Goal: Task Accomplishment & Management: Manage account settings

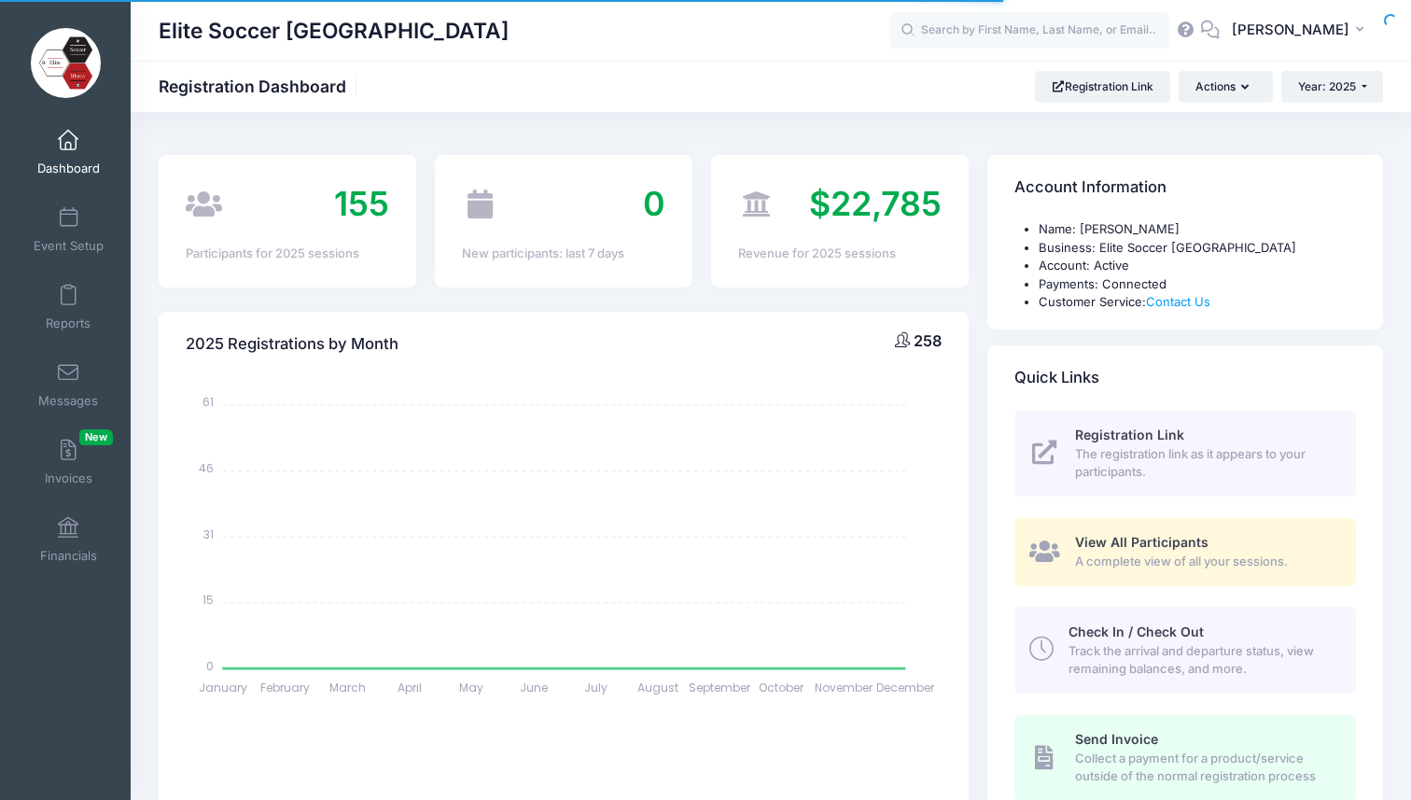
select select
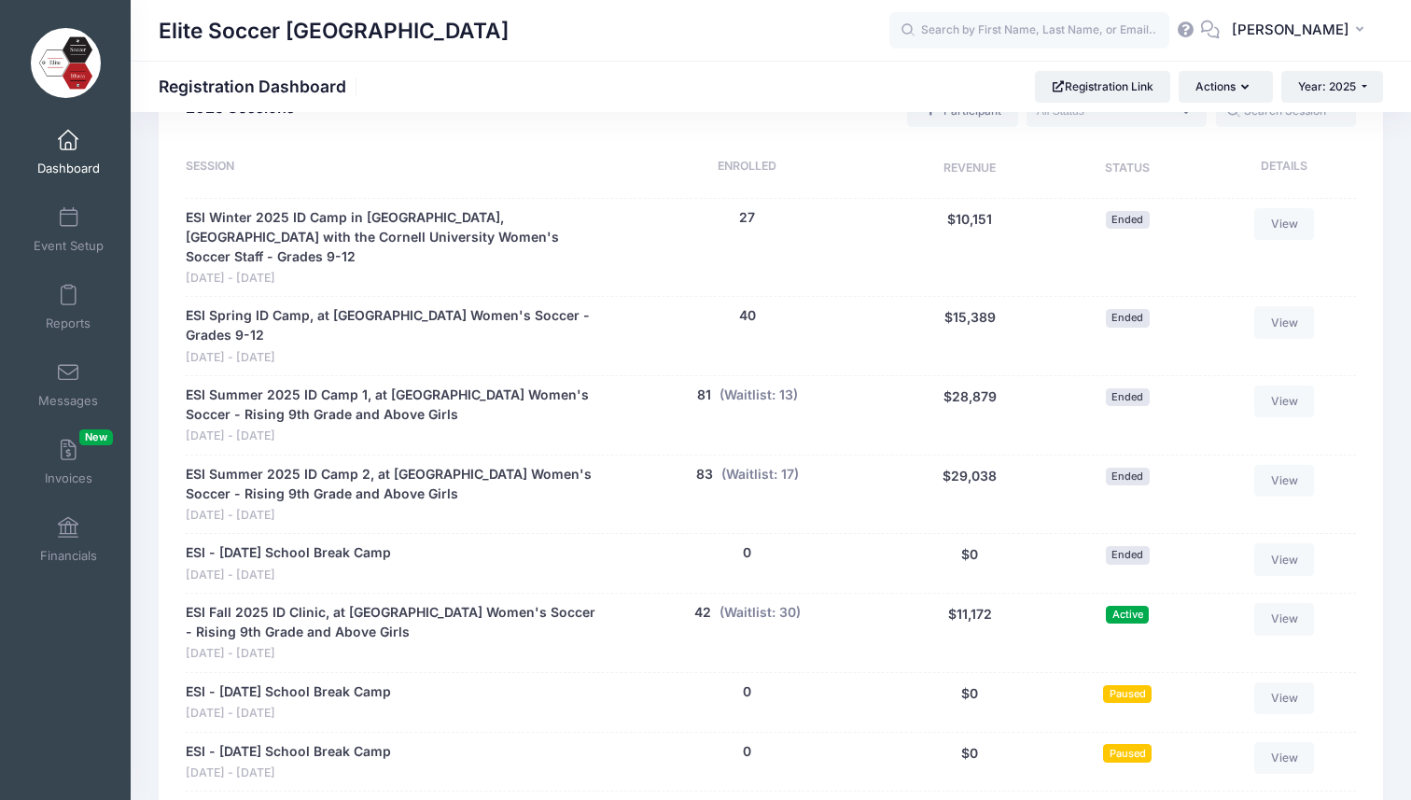
scroll to position [881, 0]
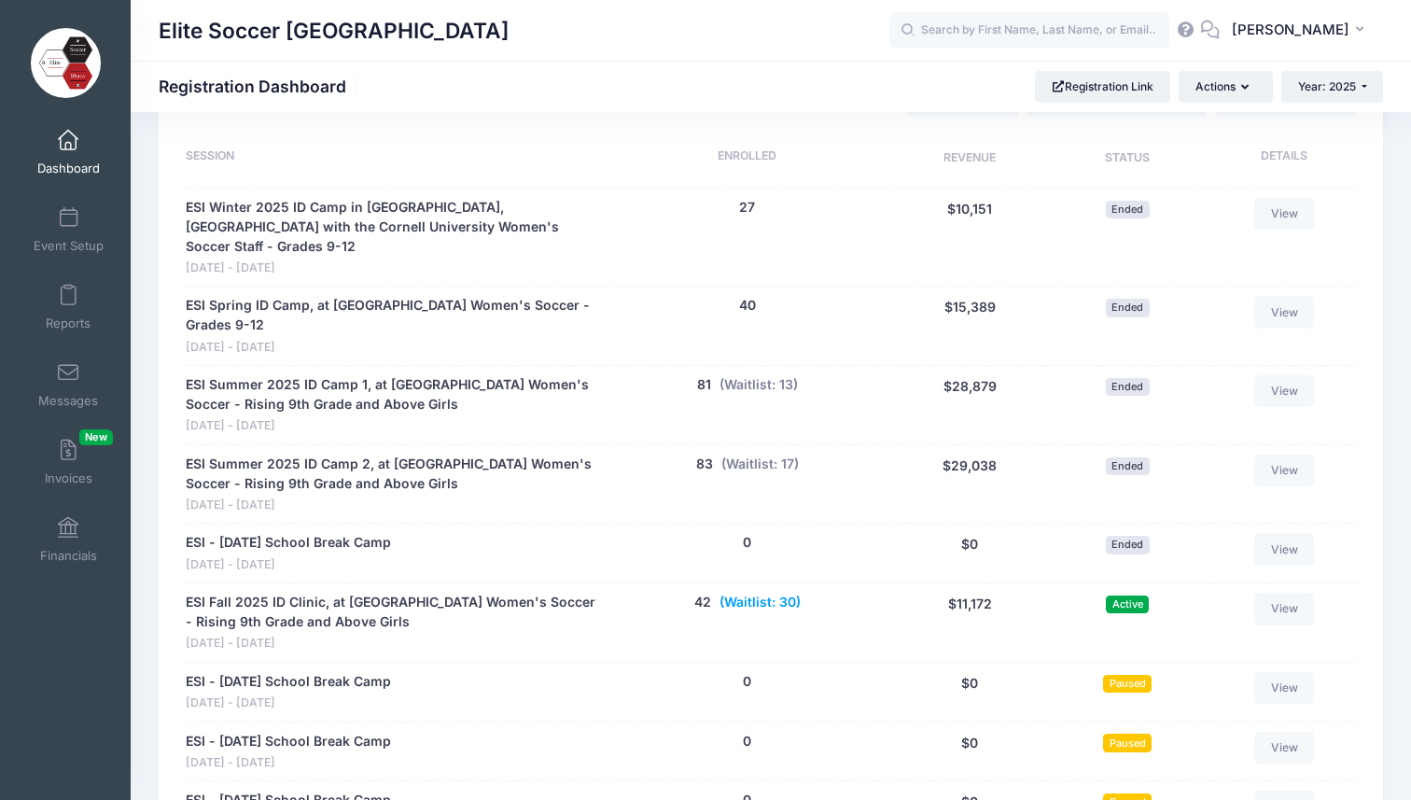
click at [756, 593] on button "(Waitlist: 30)" at bounding box center [759, 603] width 81 height 20
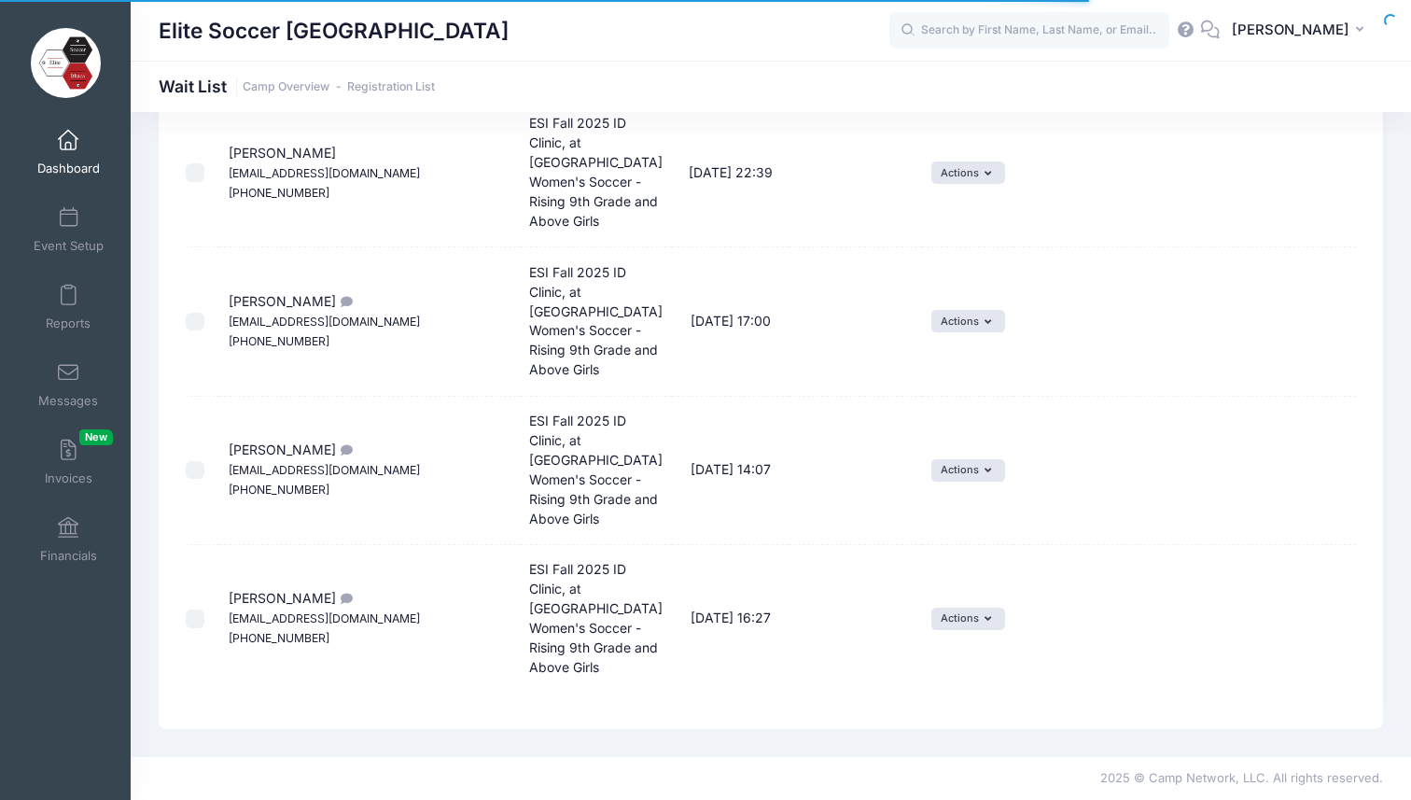
select select "50"
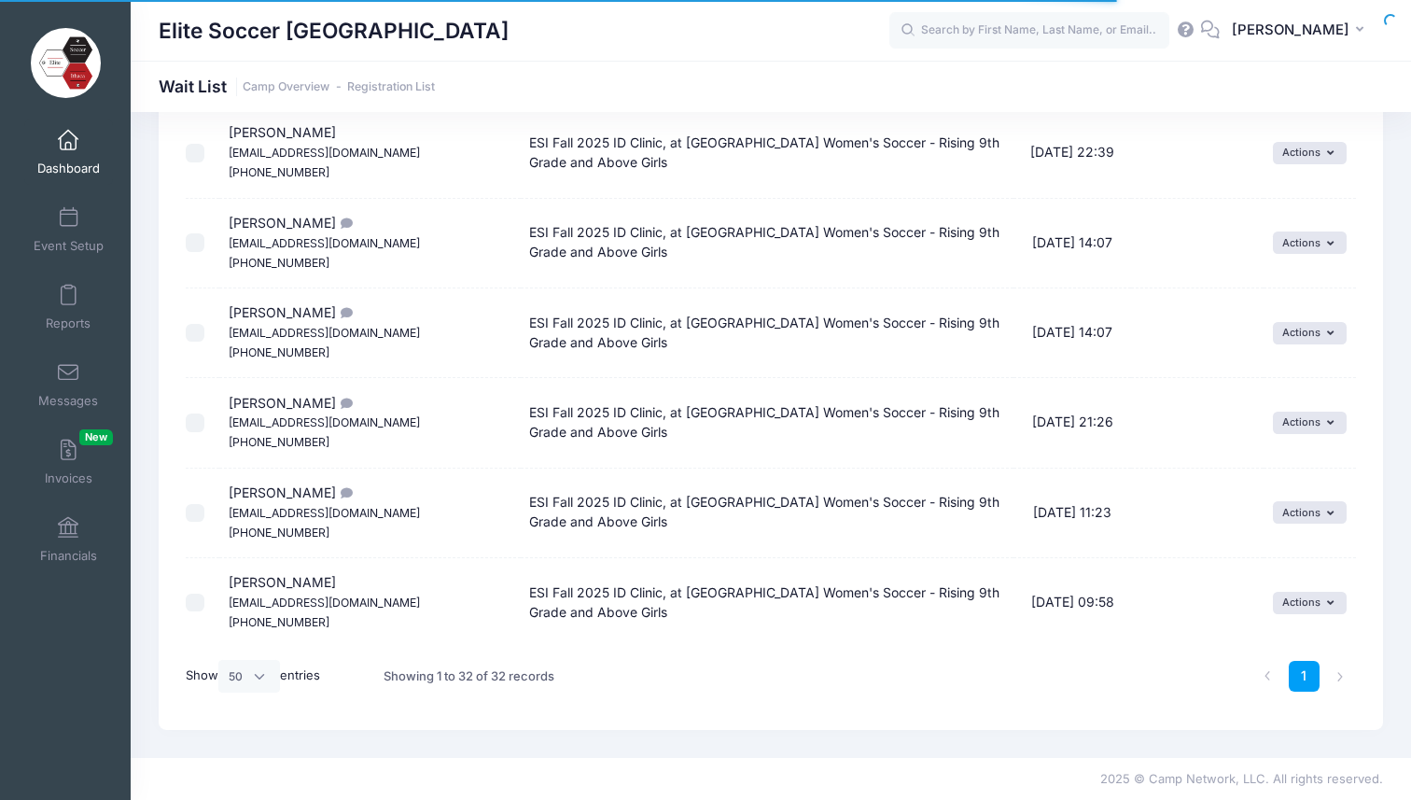
scroll to position [2523, 0]
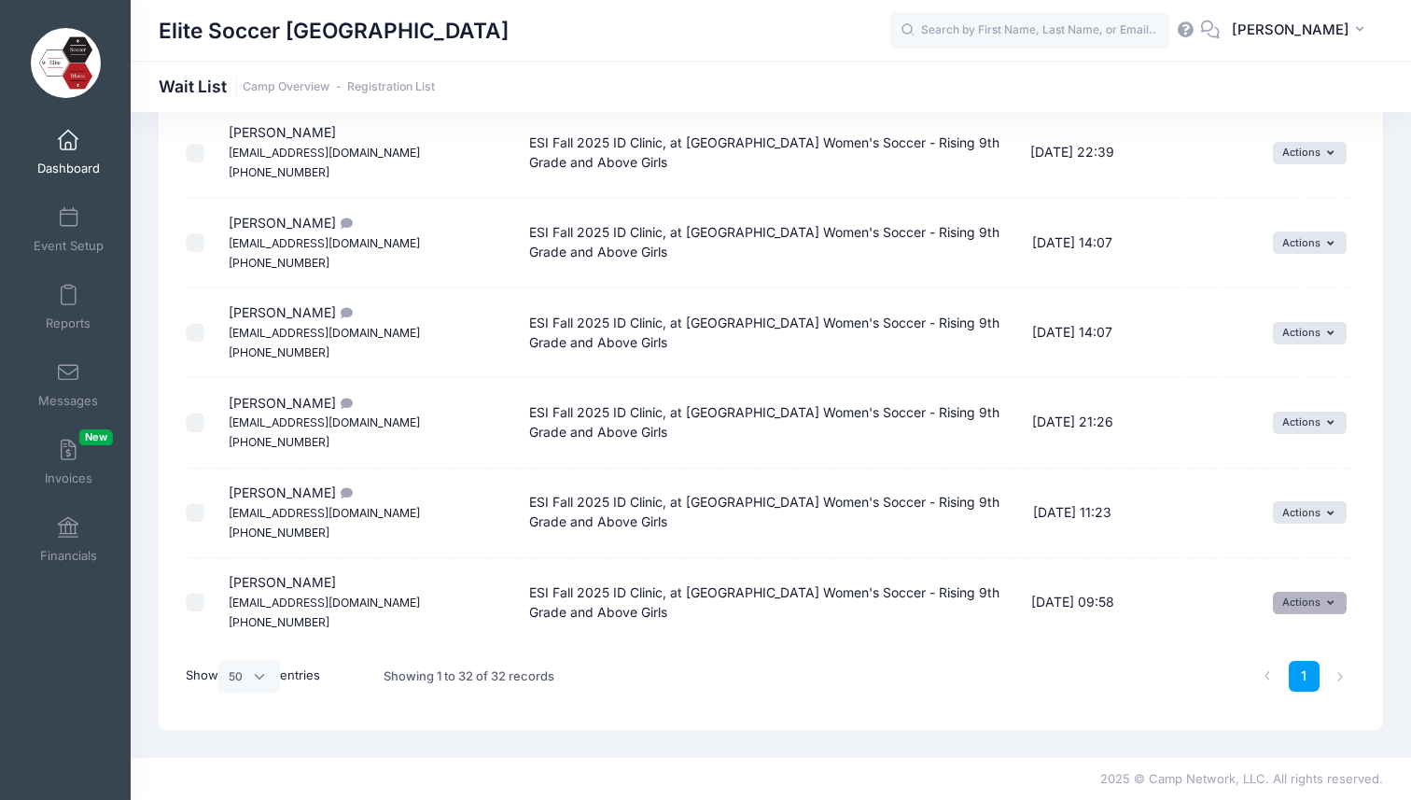
click at [1312, 606] on button "Actions" at bounding box center [1310, 603] width 74 height 22
click at [1301, 640] on link "Invite" at bounding box center [1296, 642] width 81 height 35
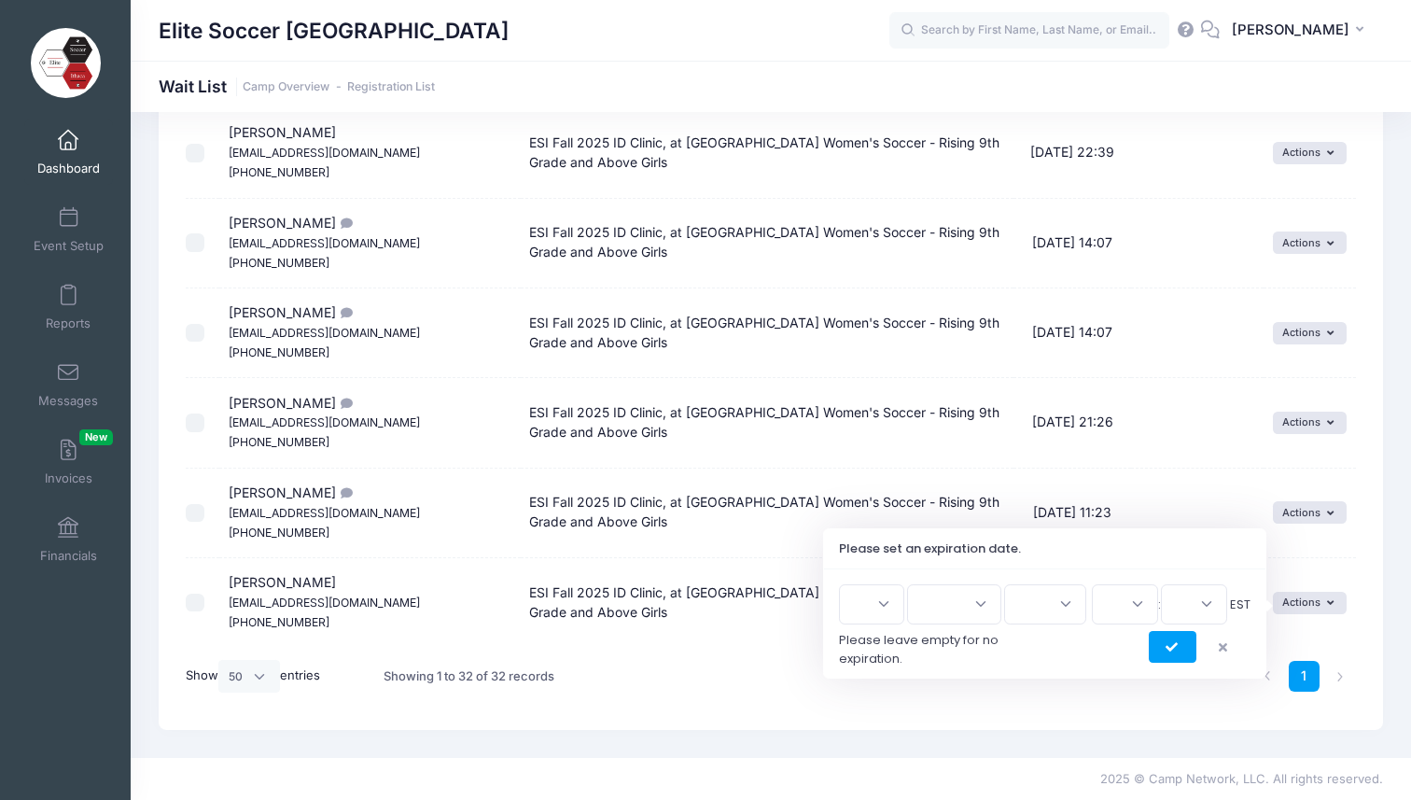
click at [895, 609] on select "1 2 3 4 5 6 7 8 9 10 11 12 13 14 15 16 17 18 19 20 21 22 23 24 25 26 27 28 29 3…" at bounding box center [871, 604] width 65 height 40
select select "6"
click at [846, 584] on select "1 2 3 4 5 6 7 8 9 10 11 12 13 14 15 16 17 18 19 20 21 22 23 24 25 26 27 28 29 3…" at bounding box center [871, 604] width 65 height 40
click at [963, 607] on select "Jan Feb Mar Apr May Jun Jul Aug Sep Oct Nov Dec" at bounding box center [954, 604] width 94 height 40
select select "8"
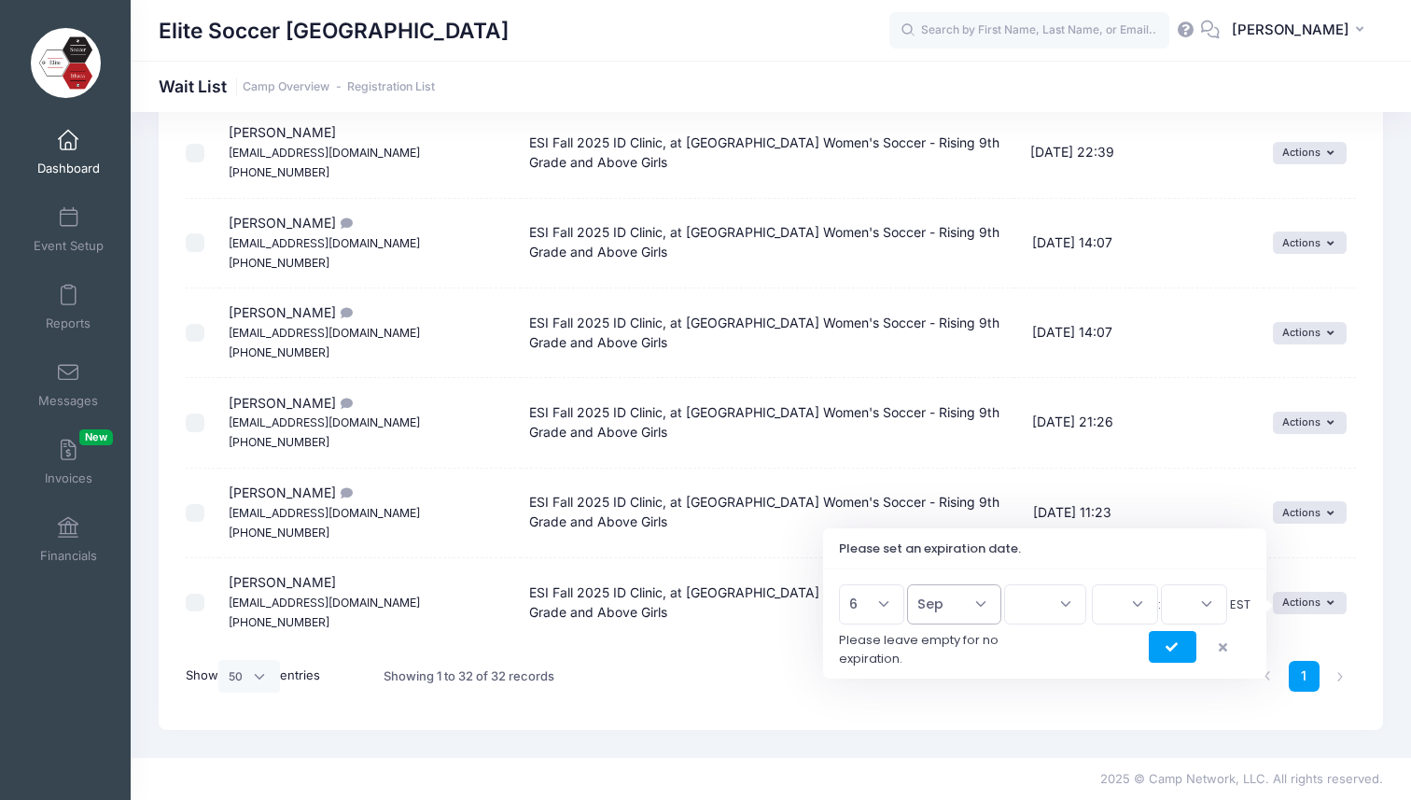
click at [916, 584] on select "Jan Feb Mar Apr May Jun Jul Aug Sep Oct Nov Dec" at bounding box center [954, 604] width 94 height 40
click at [1044, 606] on select "2026 2025" at bounding box center [1045, 604] width 82 height 40
select select "2025"
click at [1004, 584] on select "2026 2025" at bounding box center [1045, 604] width 82 height 40
click at [1121, 604] on select "00 01 02 03 04 05 06 07 08 09 10 11 12 13 14 15 16 17 18 19 20 21 22 23" at bounding box center [1125, 604] width 66 height 40
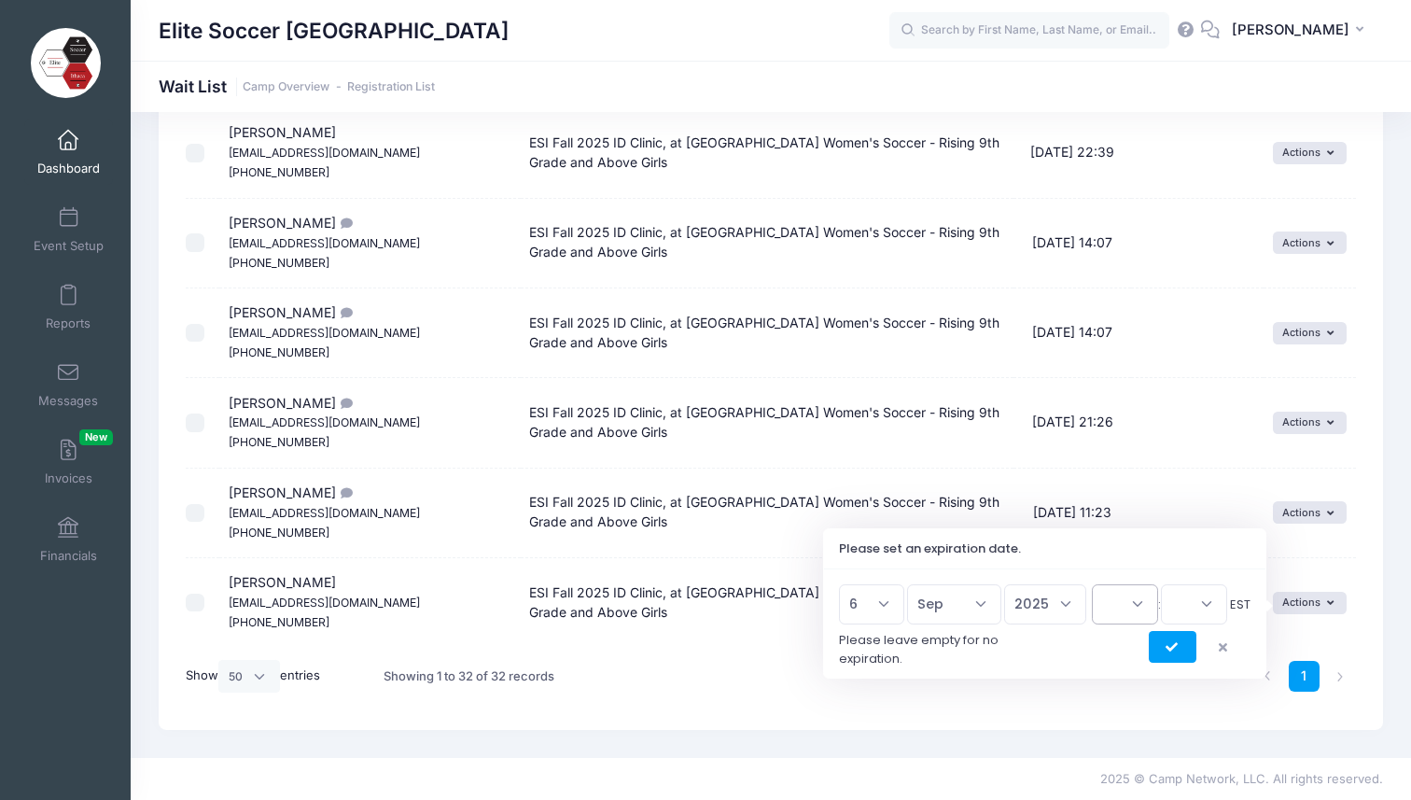
select select "17"
click at [1092, 584] on select "00 01 02 03 04 05 06 07 08 09 10 11 12 13 14 15 16 17 18 19 20 21 22 23" at bounding box center [1125, 604] width 66 height 40
click at [1183, 612] on select "00 15 30 45" at bounding box center [1194, 604] width 66 height 40
select select "0"
click at [1161, 584] on select "00 15 30 45" at bounding box center [1194, 604] width 66 height 40
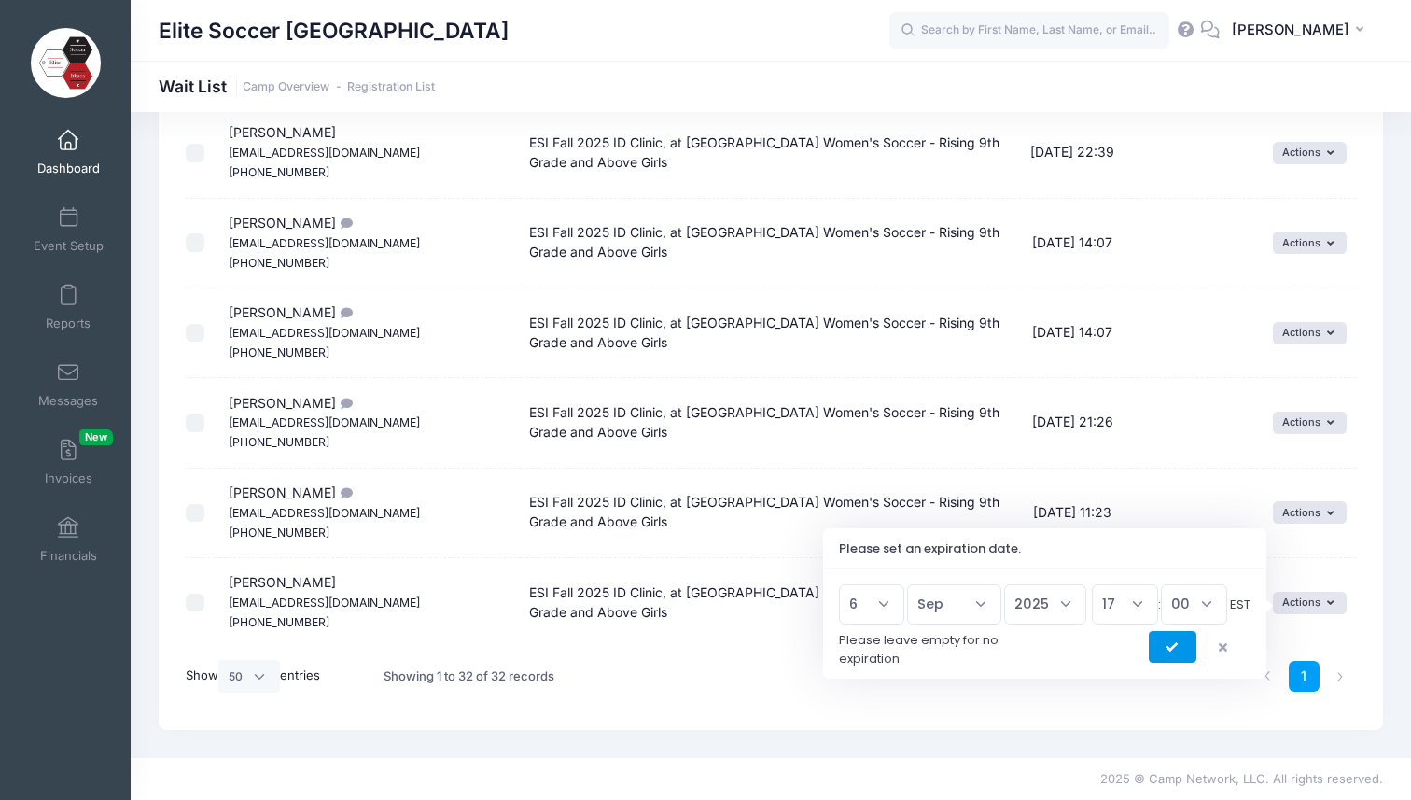
click at [1173, 648] on icon "submit" at bounding box center [1172, 648] width 15 height 0
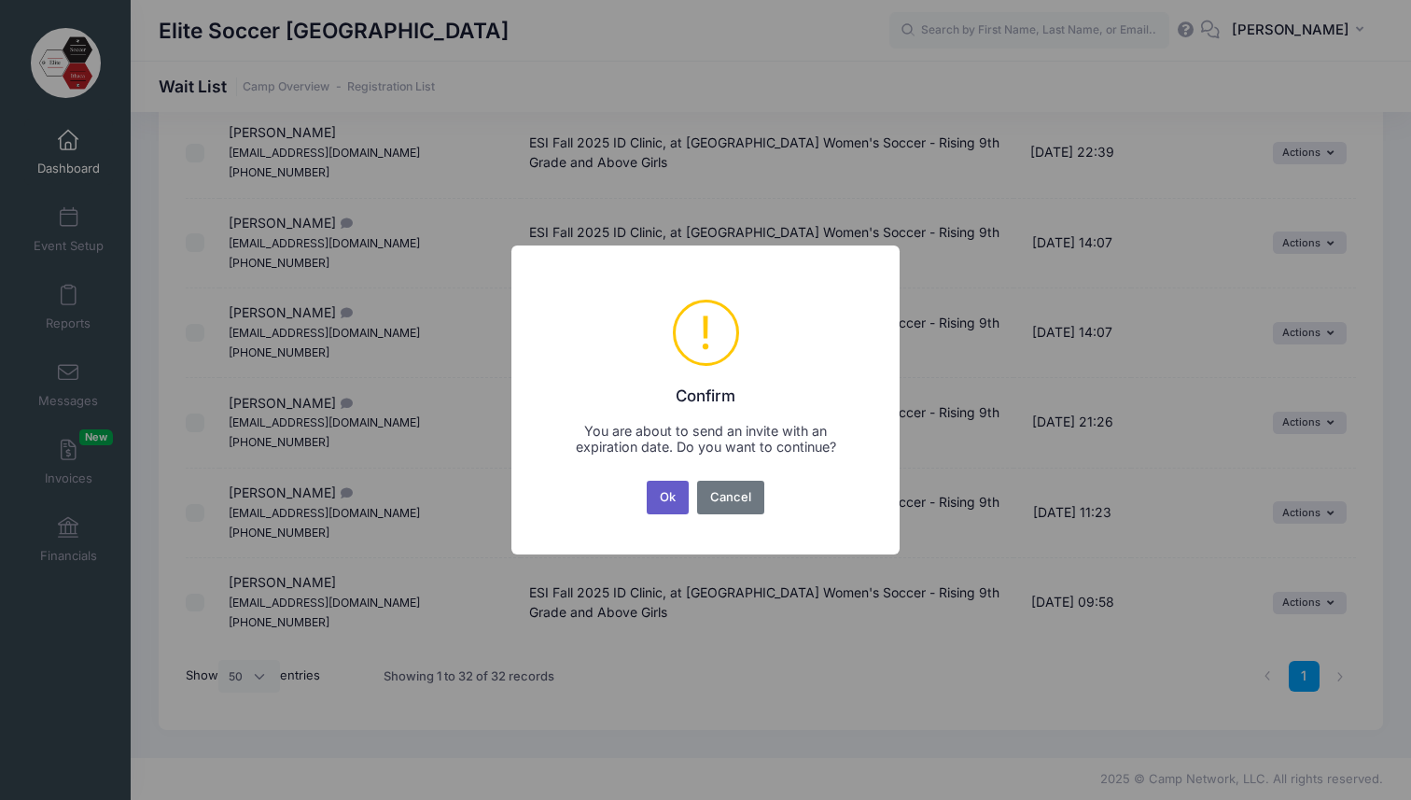
click at [668, 502] on button "Ok" at bounding box center [668, 498] width 43 height 34
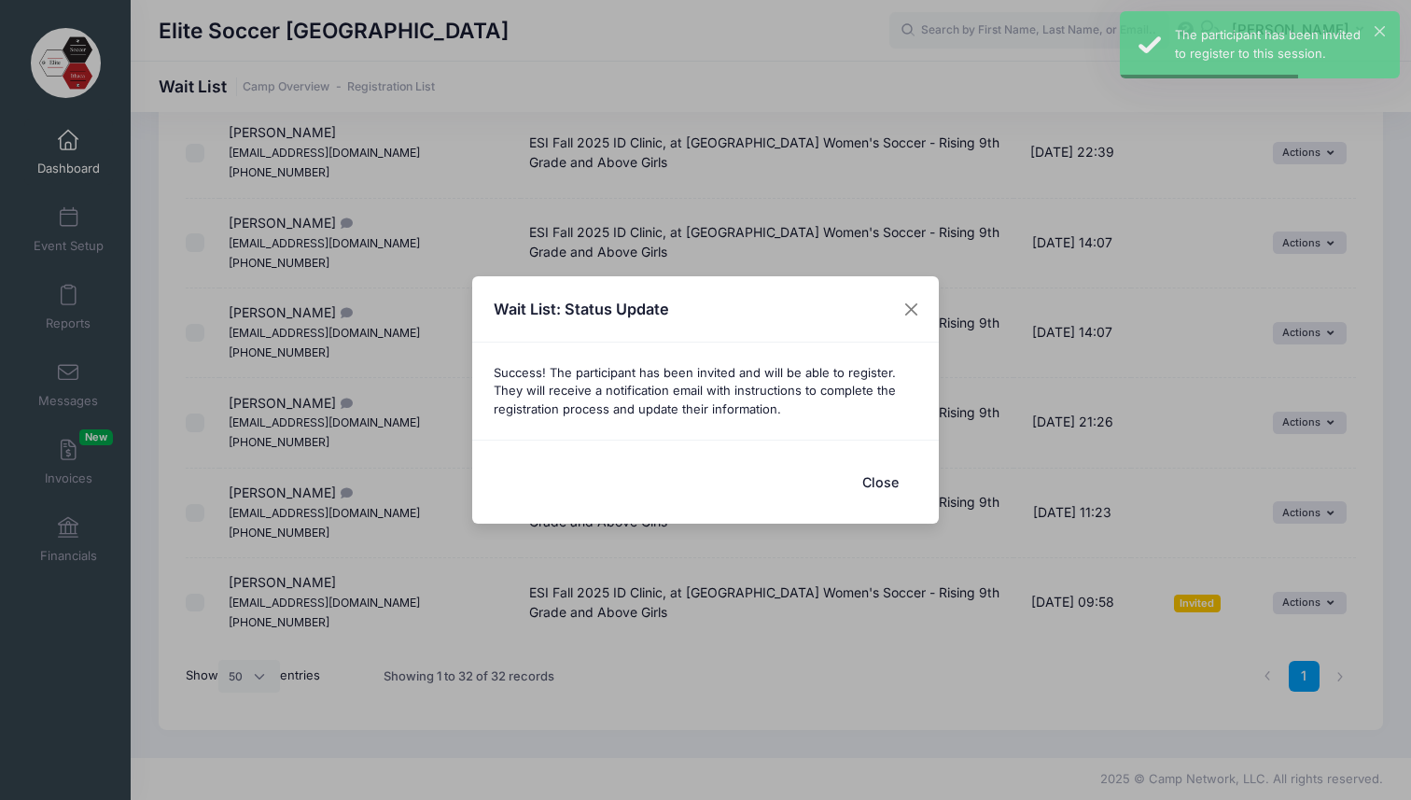
click at [879, 486] on button "Close" at bounding box center [880, 482] width 75 height 40
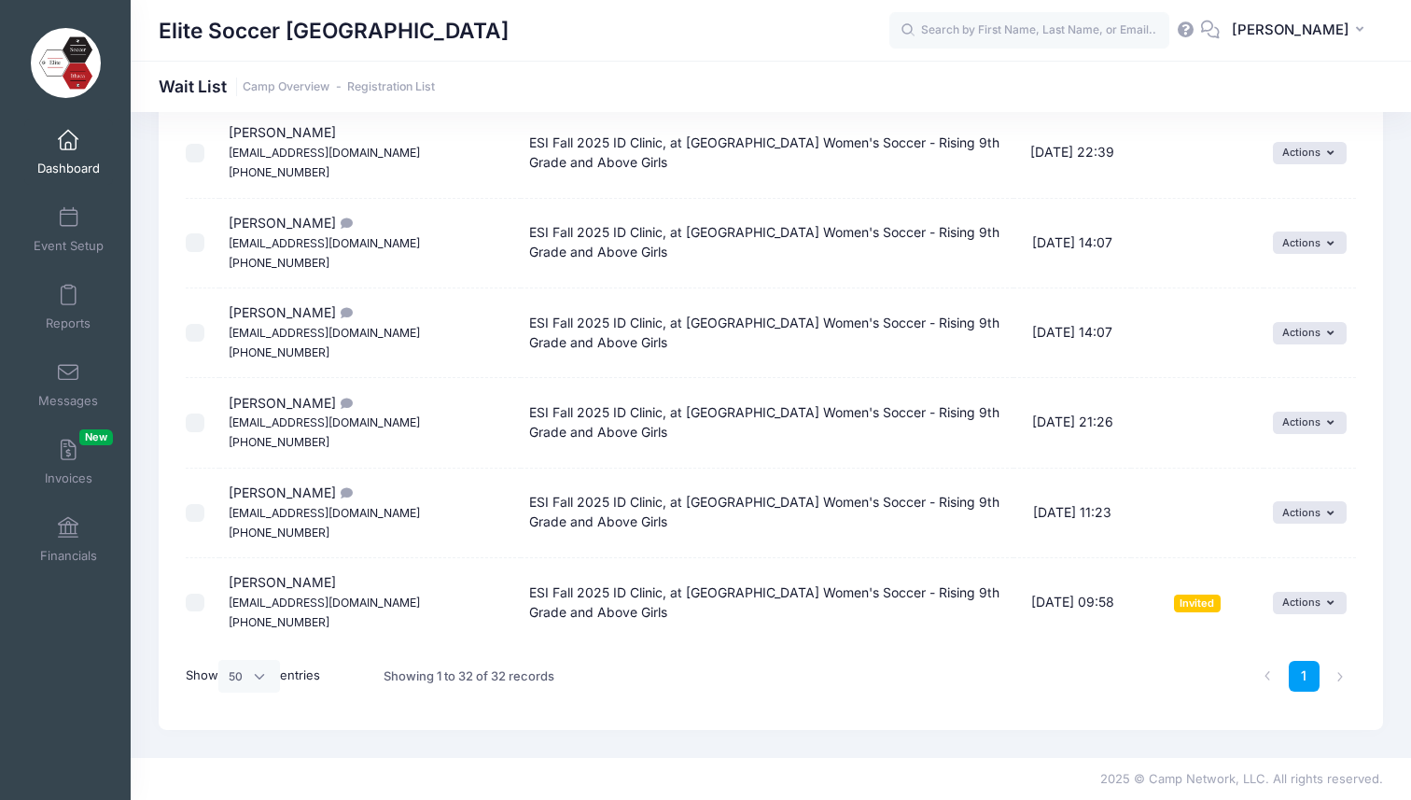
click at [63, 162] on span "Dashboard" at bounding box center [68, 168] width 63 height 16
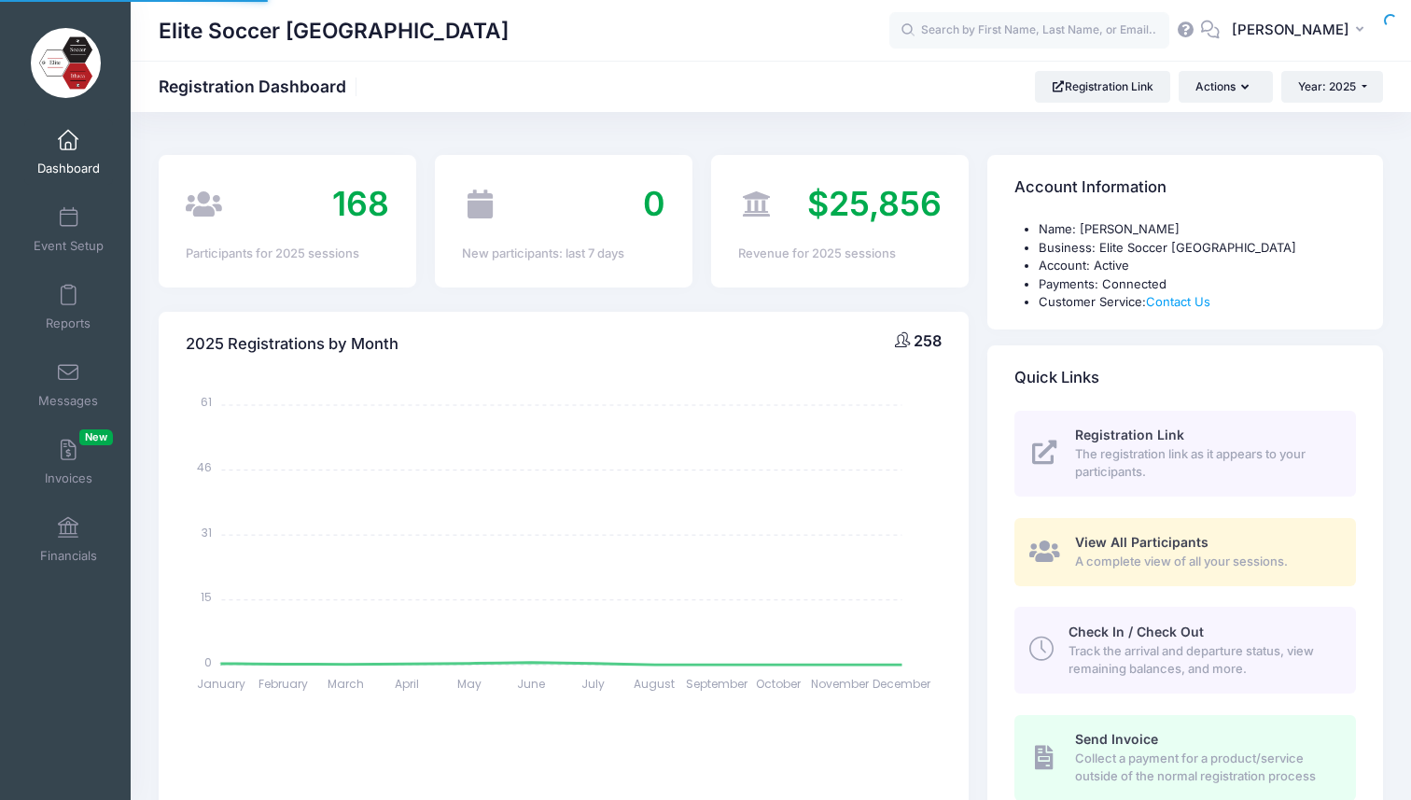
select select
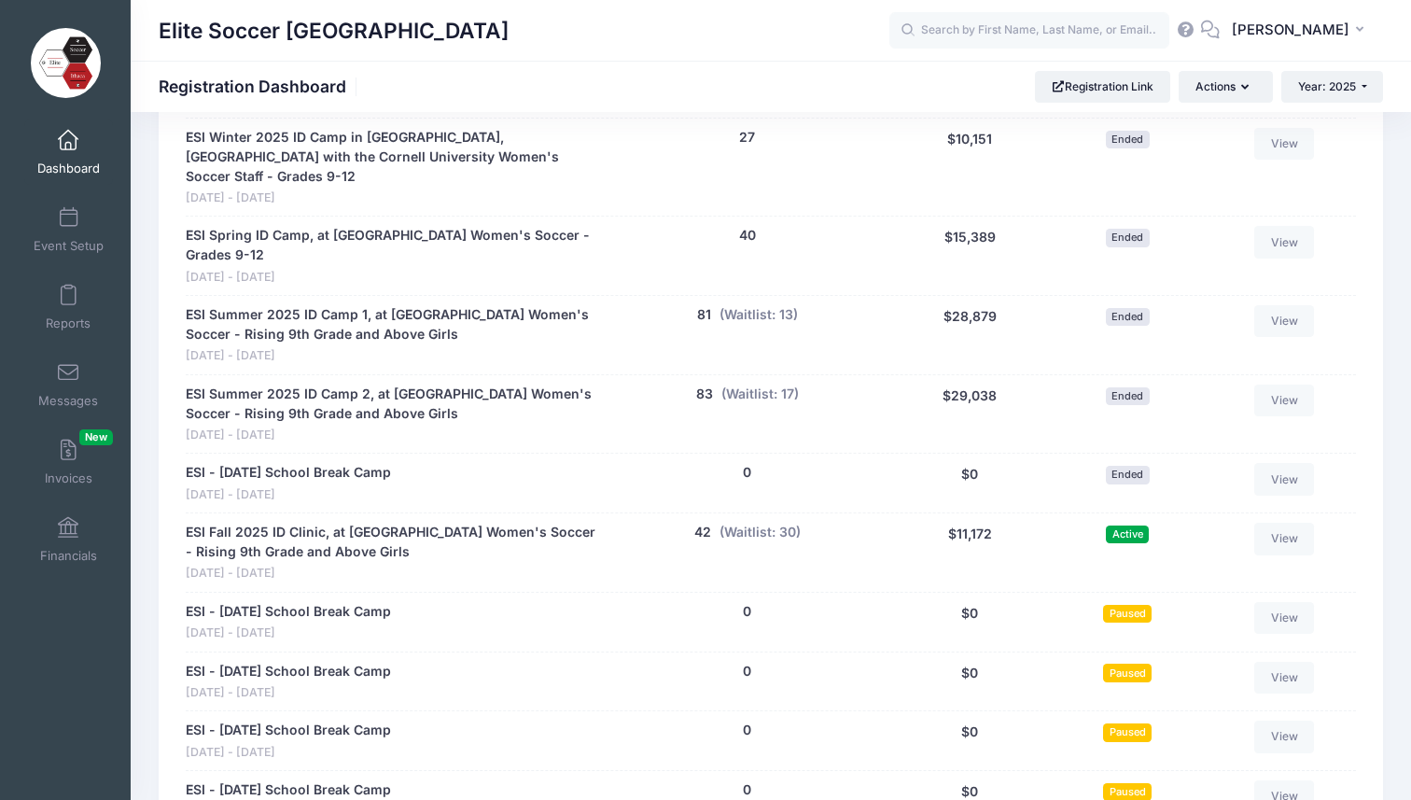
scroll to position [955, 0]
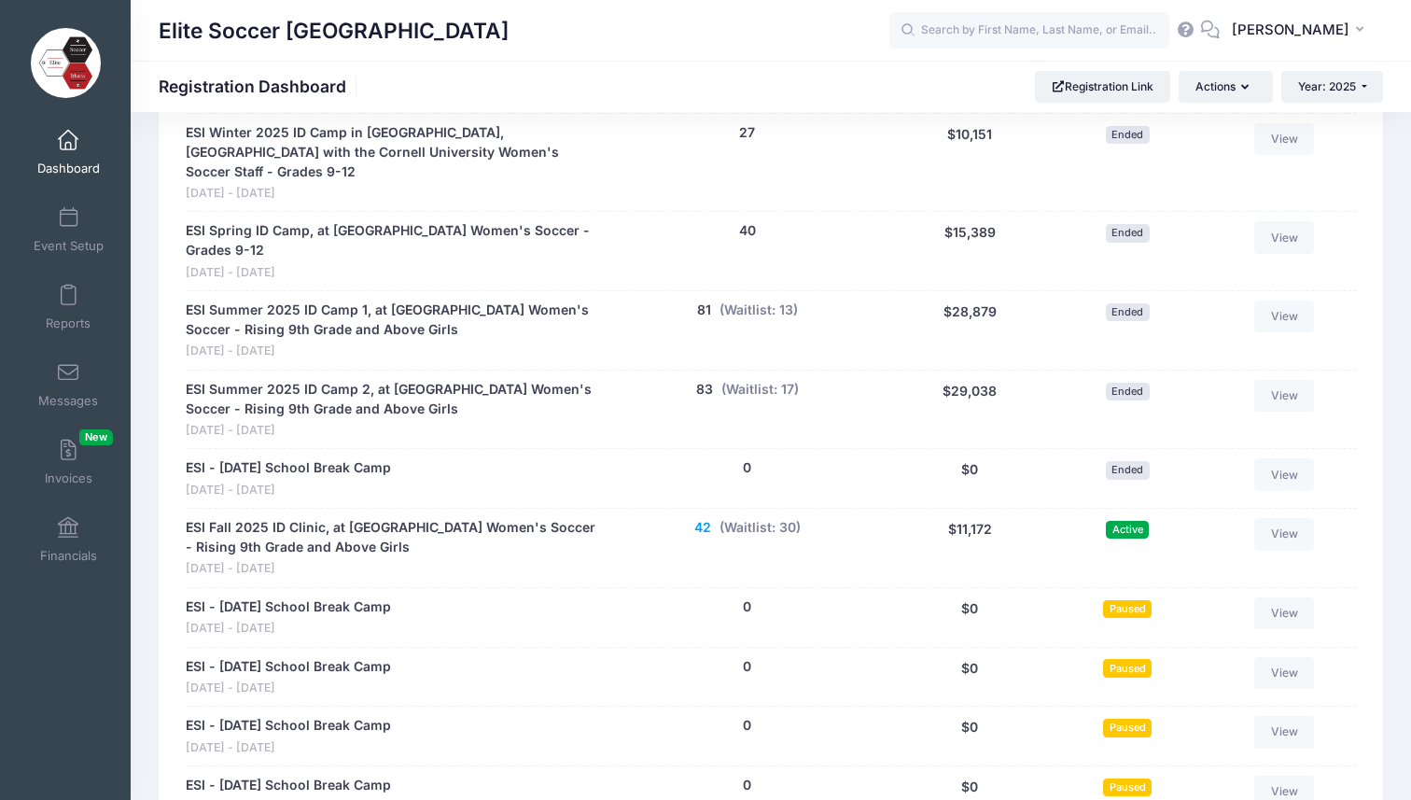
click at [699, 518] on button "42" at bounding box center [702, 528] width 17 height 20
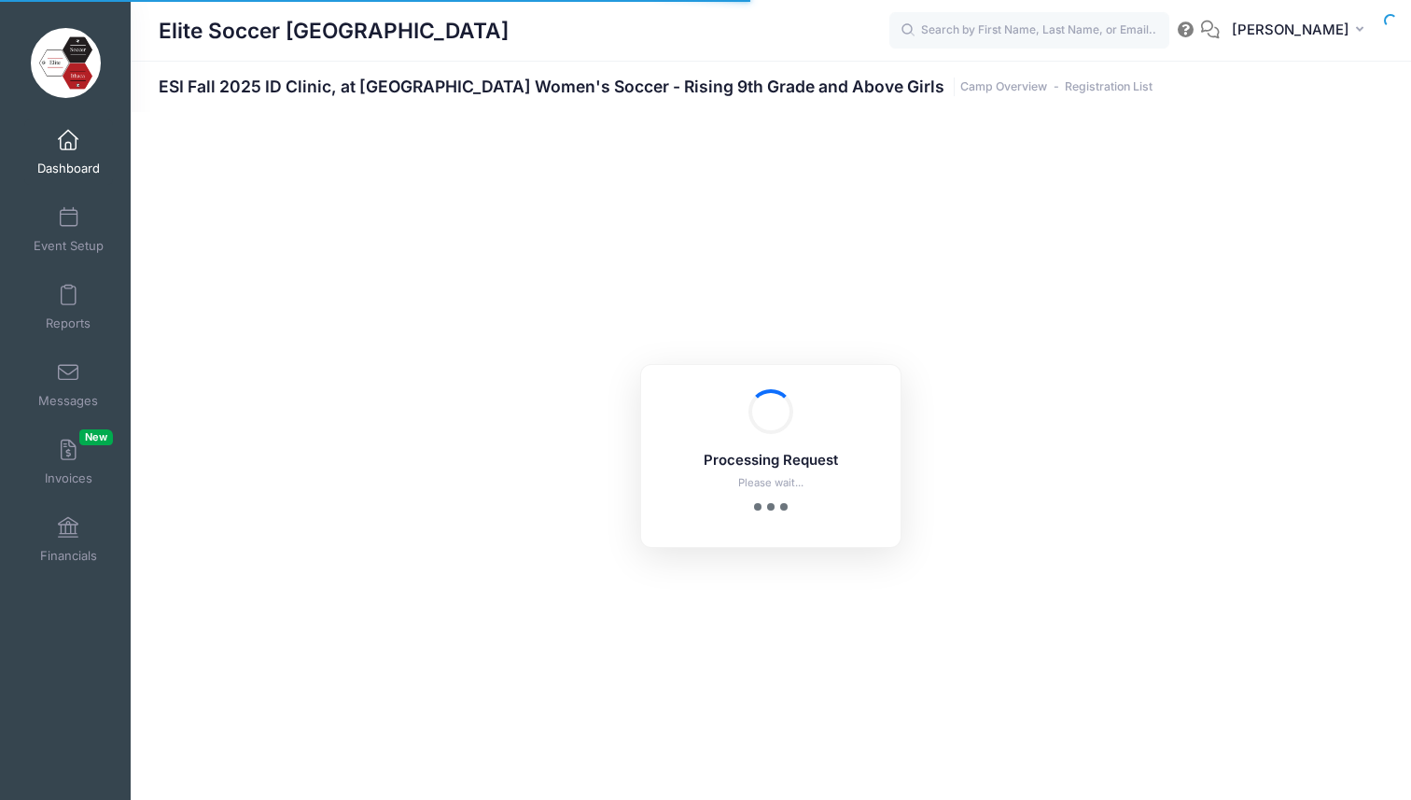
select select "10"
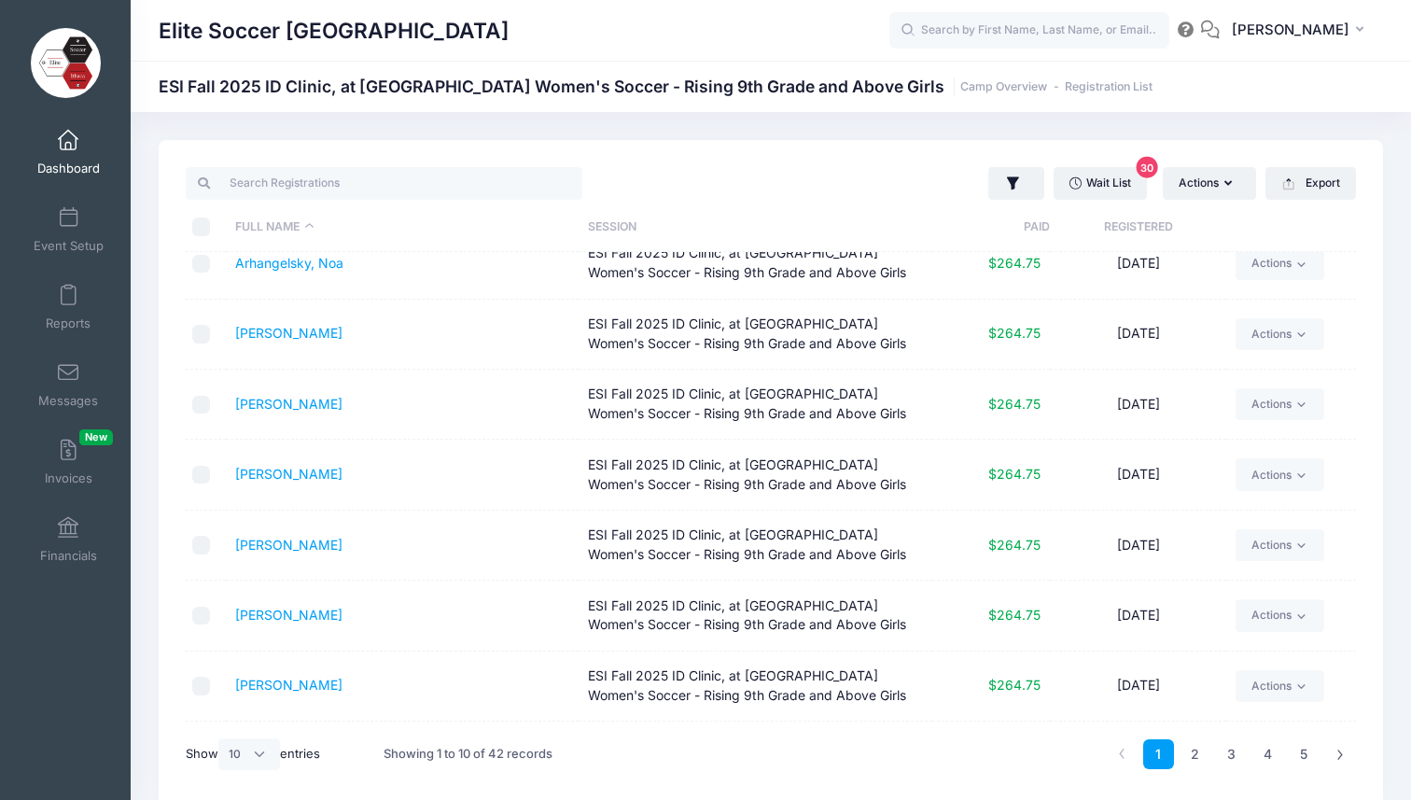
scroll to position [108, 0]
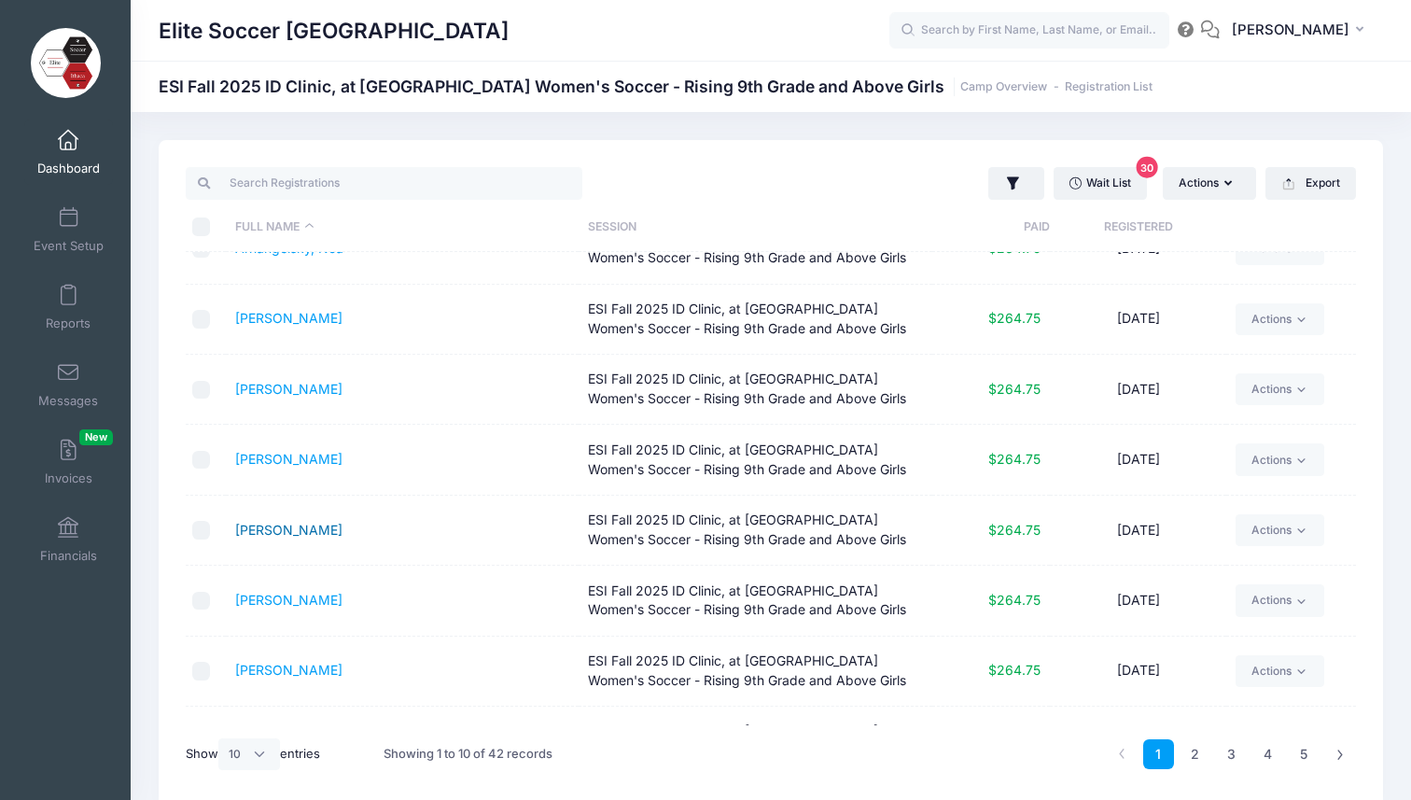
click at [312, 530] on link "Casana, Isabel" at bounding box center [288, 530] width 107 height 16
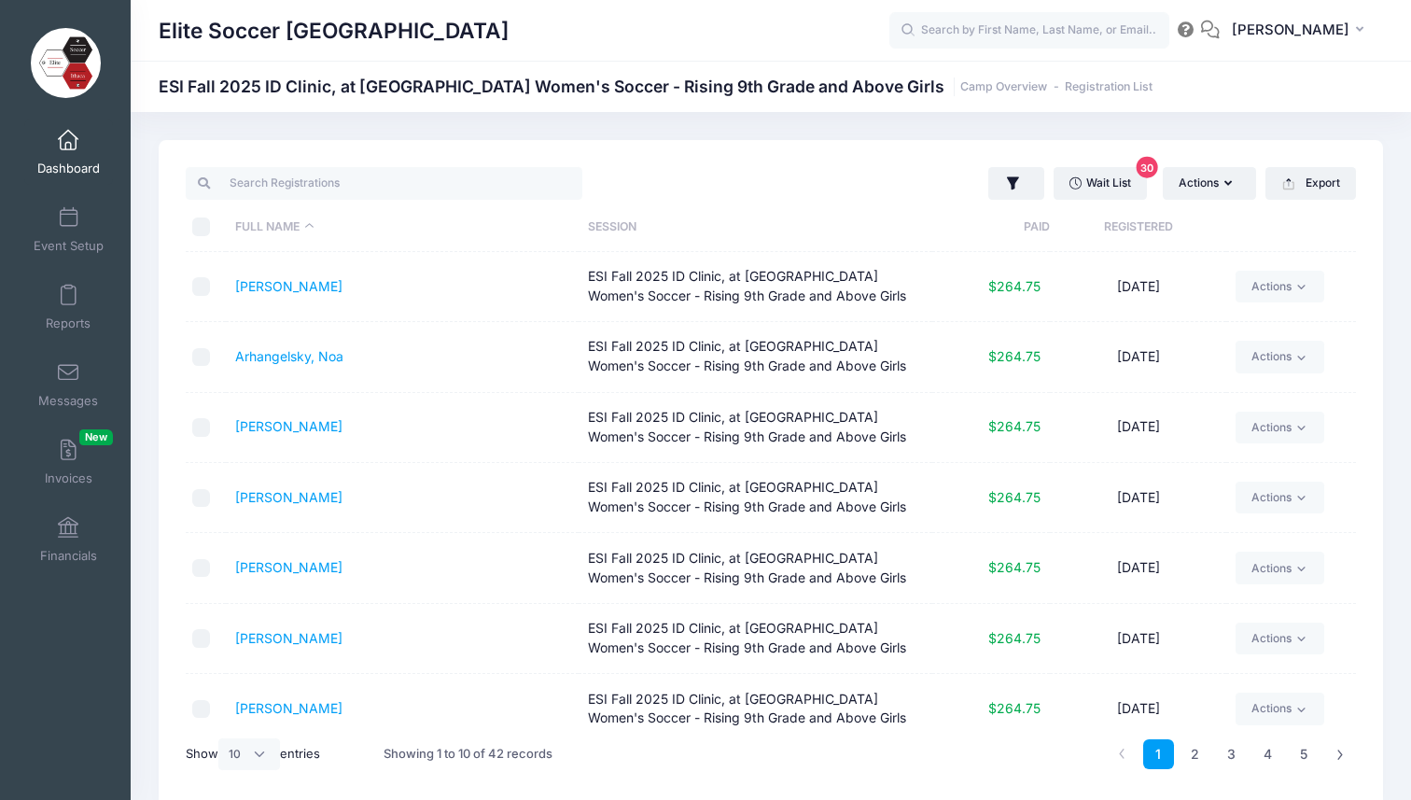
click at [69, 161] on span "Dashboard" at bounding box center [68, 168] width 63 height 16
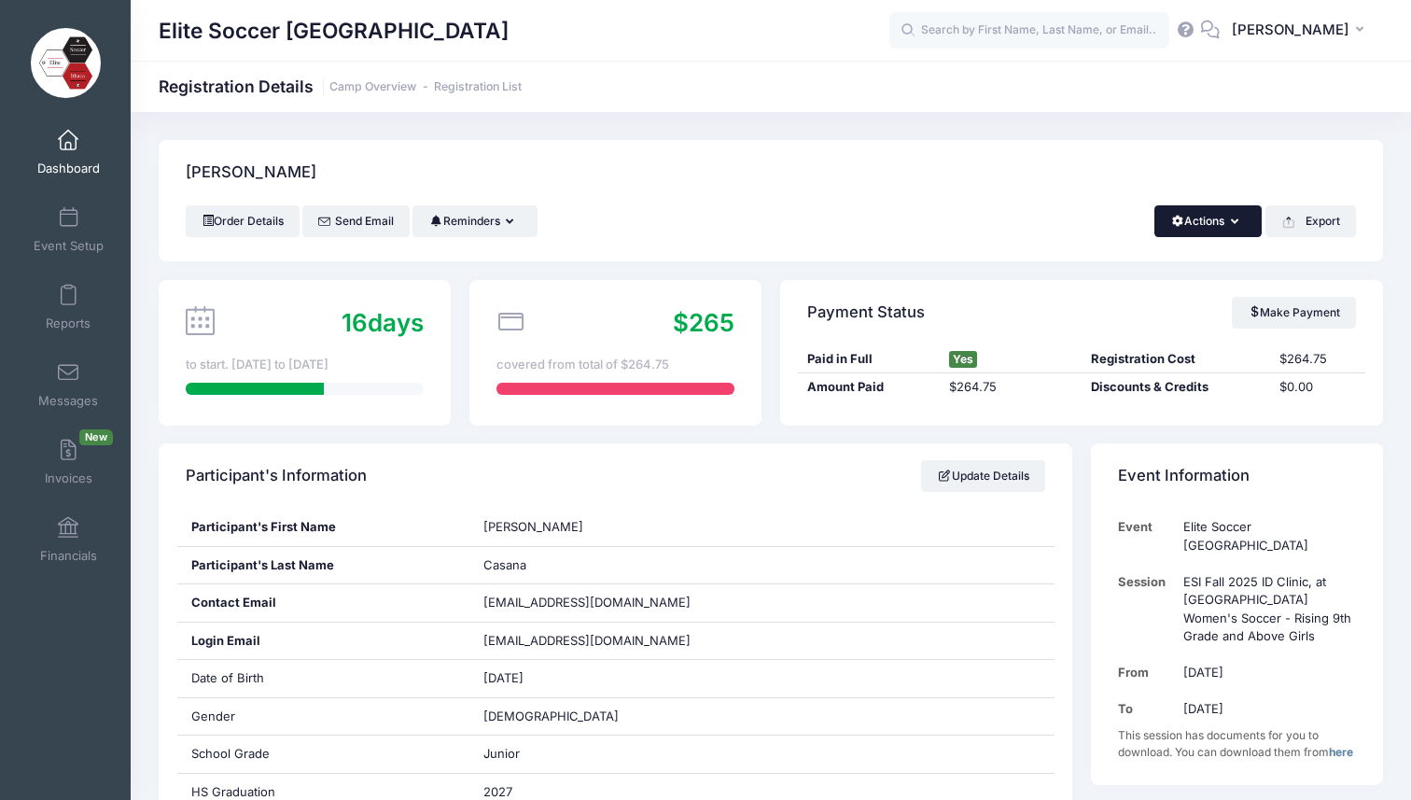
click at [1228, 222] on button "Actions" at bounding box center [1207, 221] width 107 height 32
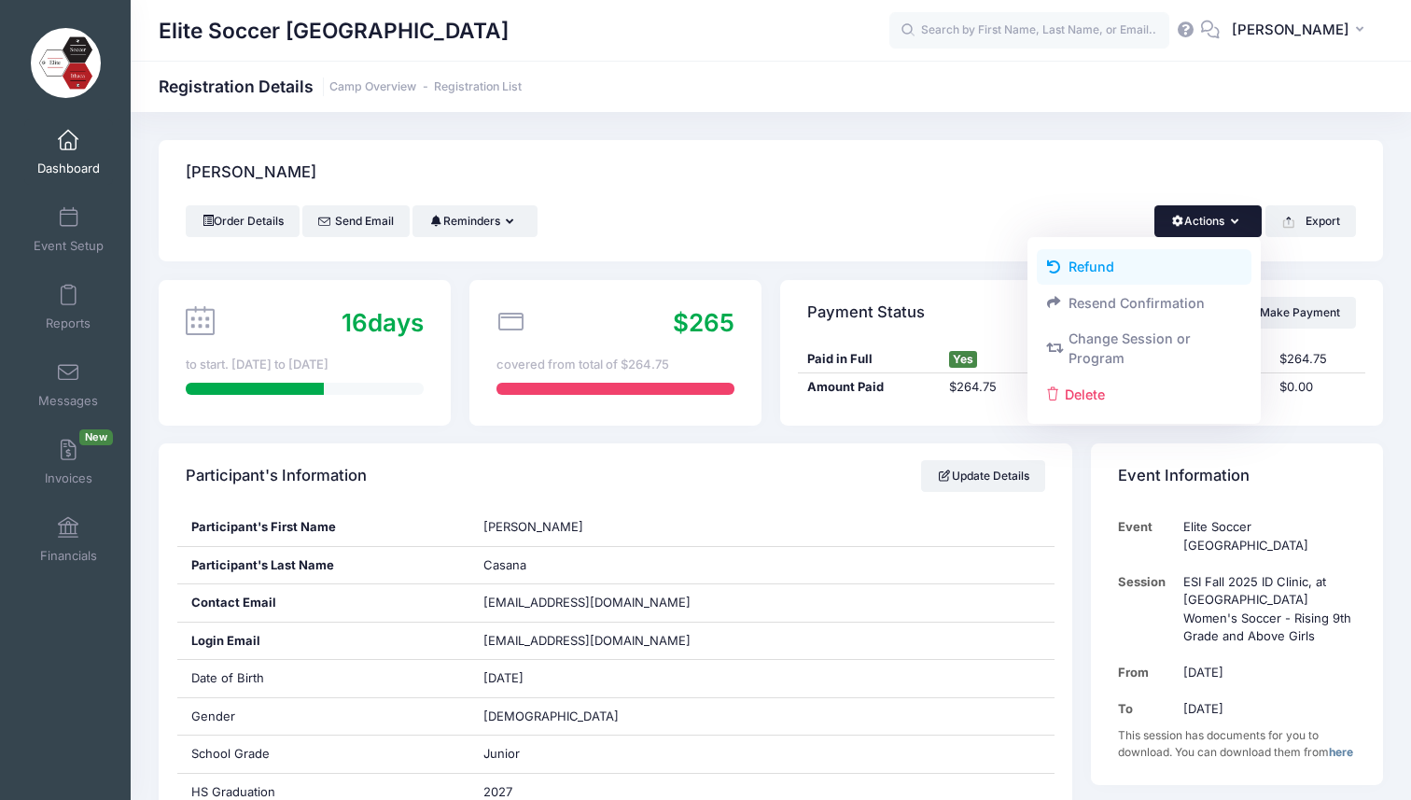
click at [1084, 265] on link "Refund" at bounding box center [1145, 266] width 216 height 35
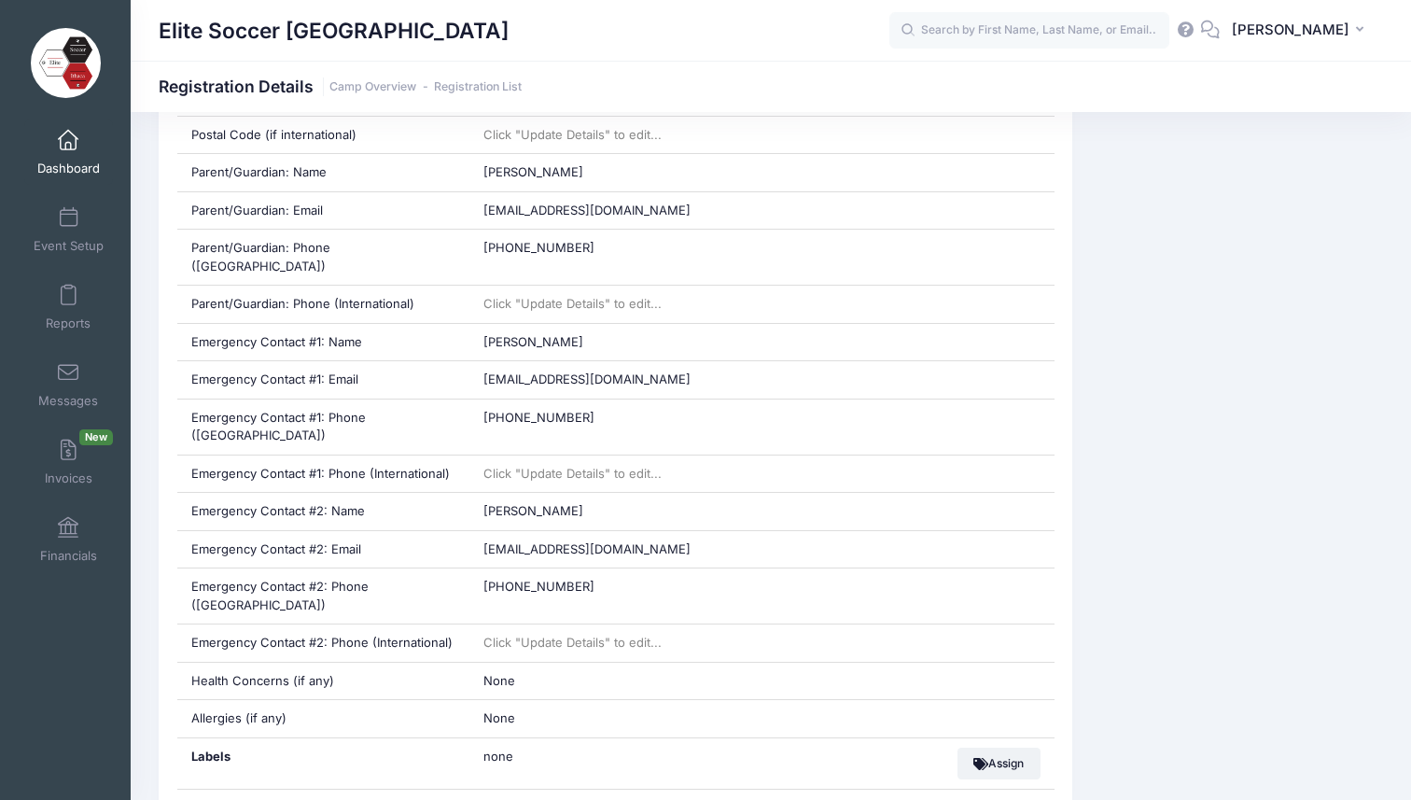
scroll to position [1615, 0]
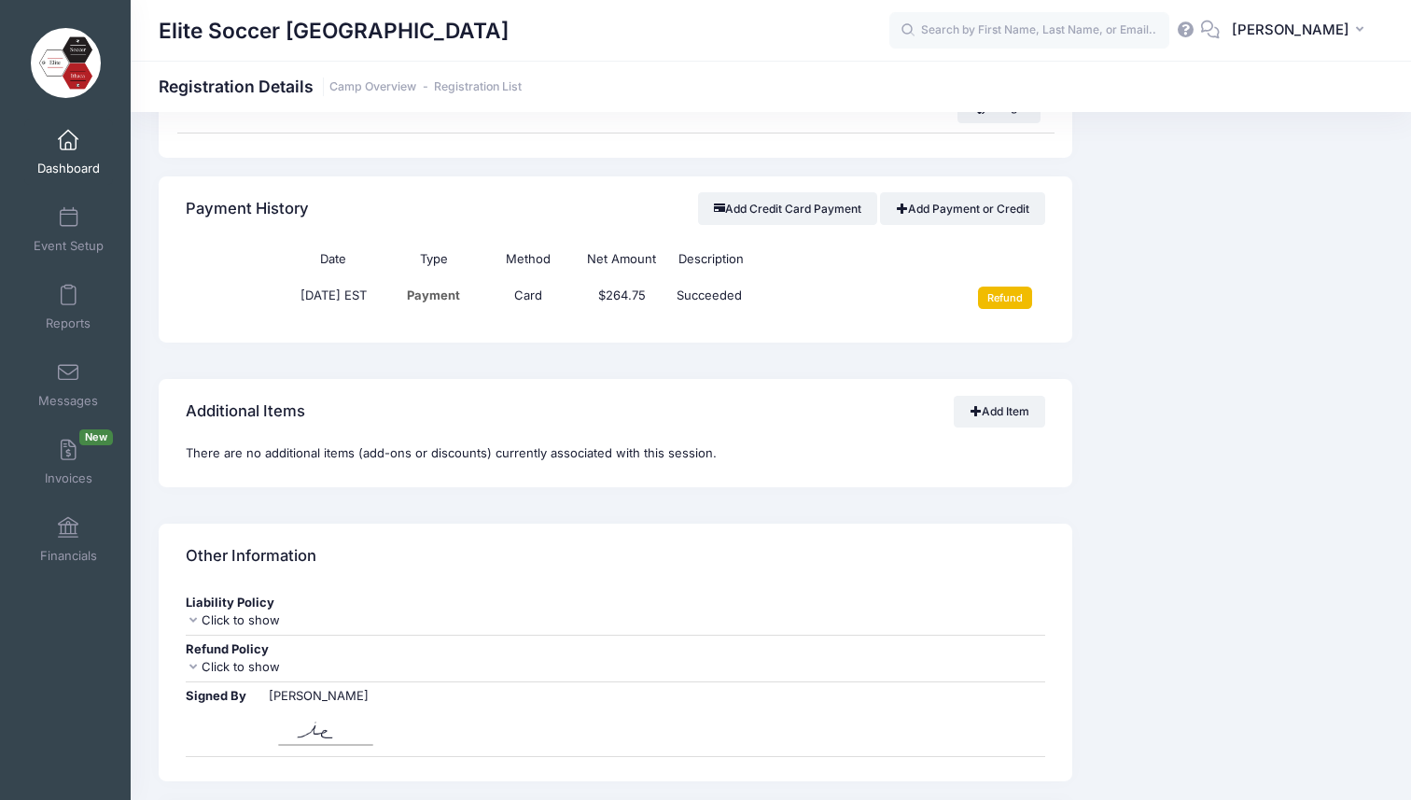
click at [1002, 286] on input "Refund" at bounding box center [1005, 297] width 55 height 22
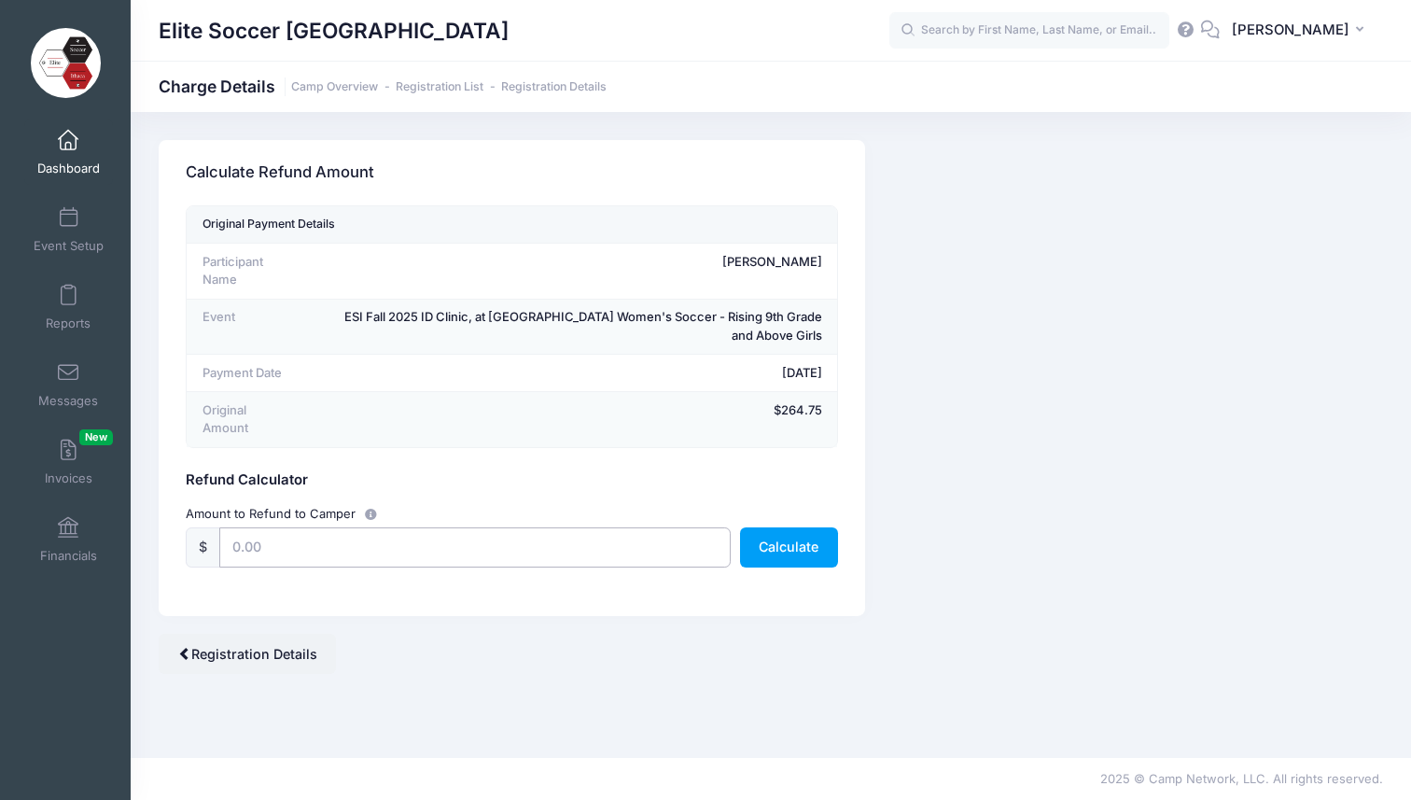
click at [286, 527] on input "text" at bounding box center [474, 547] width 511 height 40
type input "175"
click at [787, 527] on button "Calculate" at bounding box center [789, 547] width 98 height 40
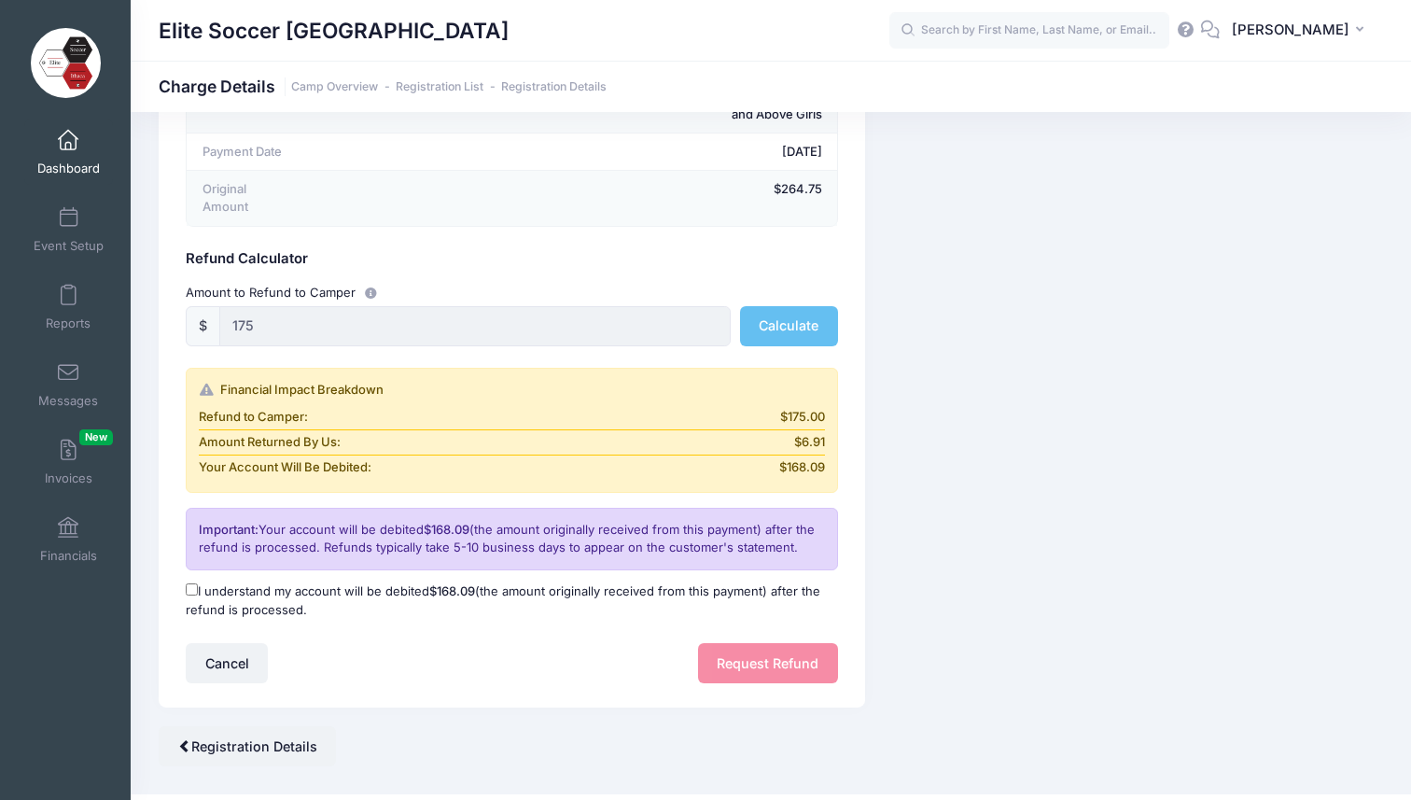
scroll to position [239, 0]
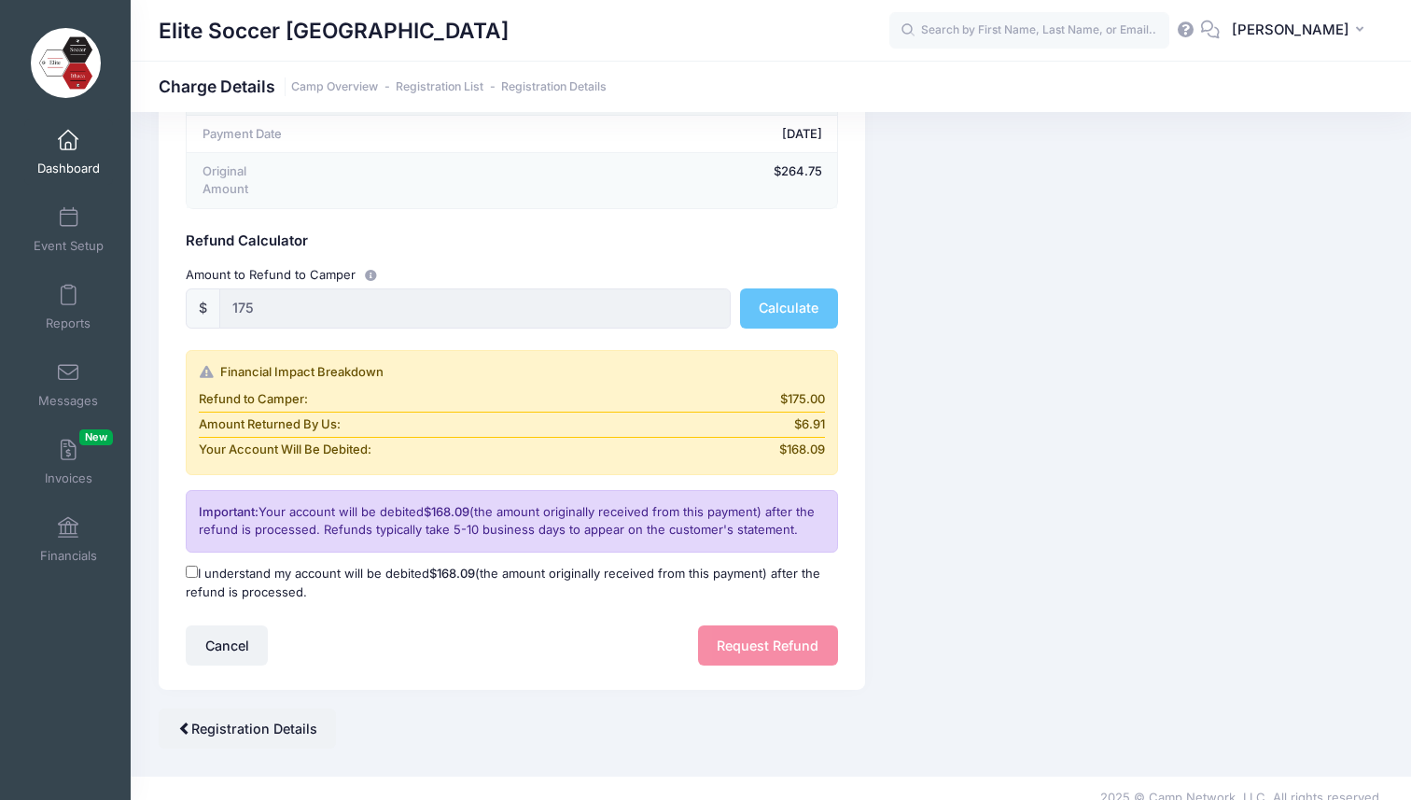
click at [188, 565] on input "I understand my account will be debited $168.09 (the amount originally received…" at bounding box center [192, 571] width 12 height 12
checkbox input "true"
click at [769, 626] on button "Request Refund" at bounding box center [768, 645] width 140 height 40
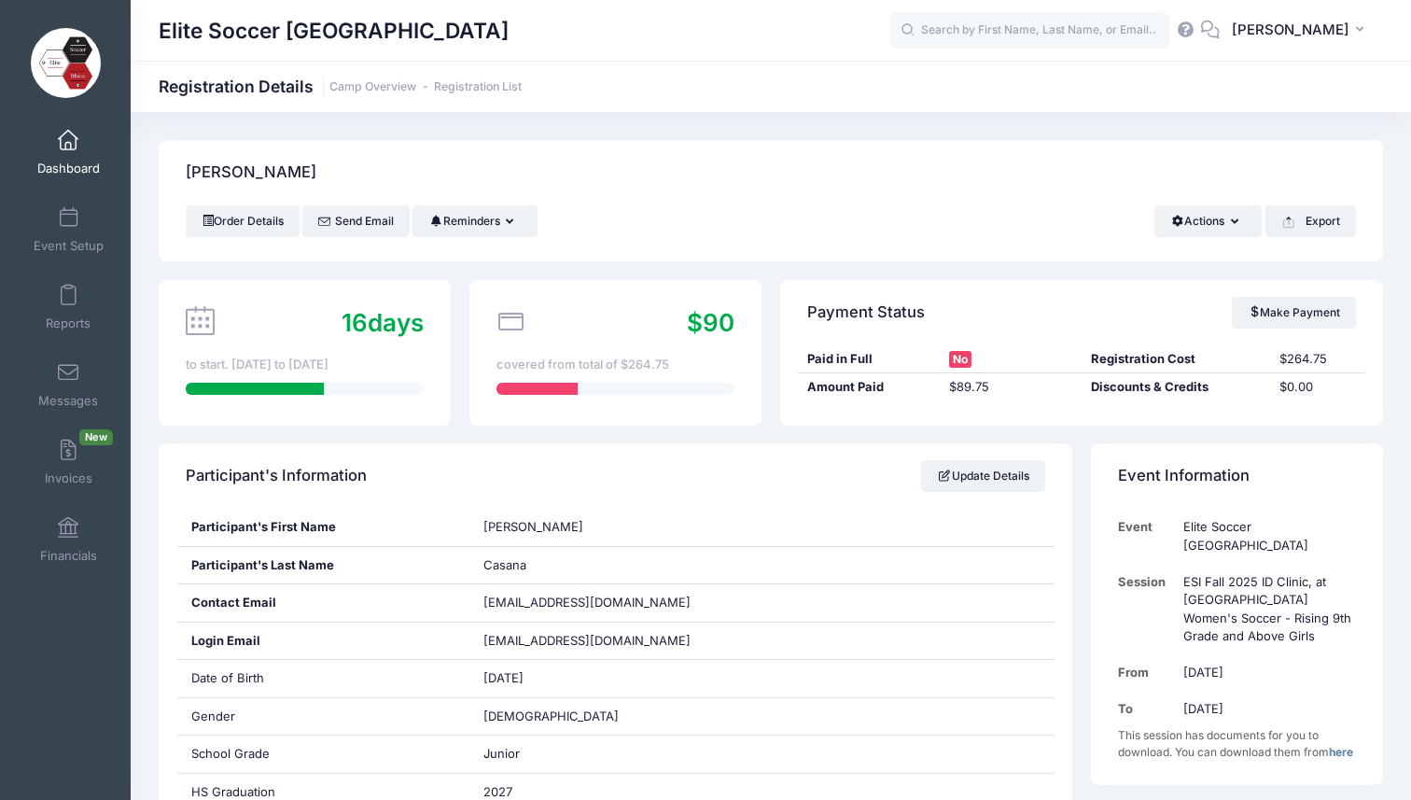
click at [68, 139] on span at bounding box center [68, 141] width 0 height 21
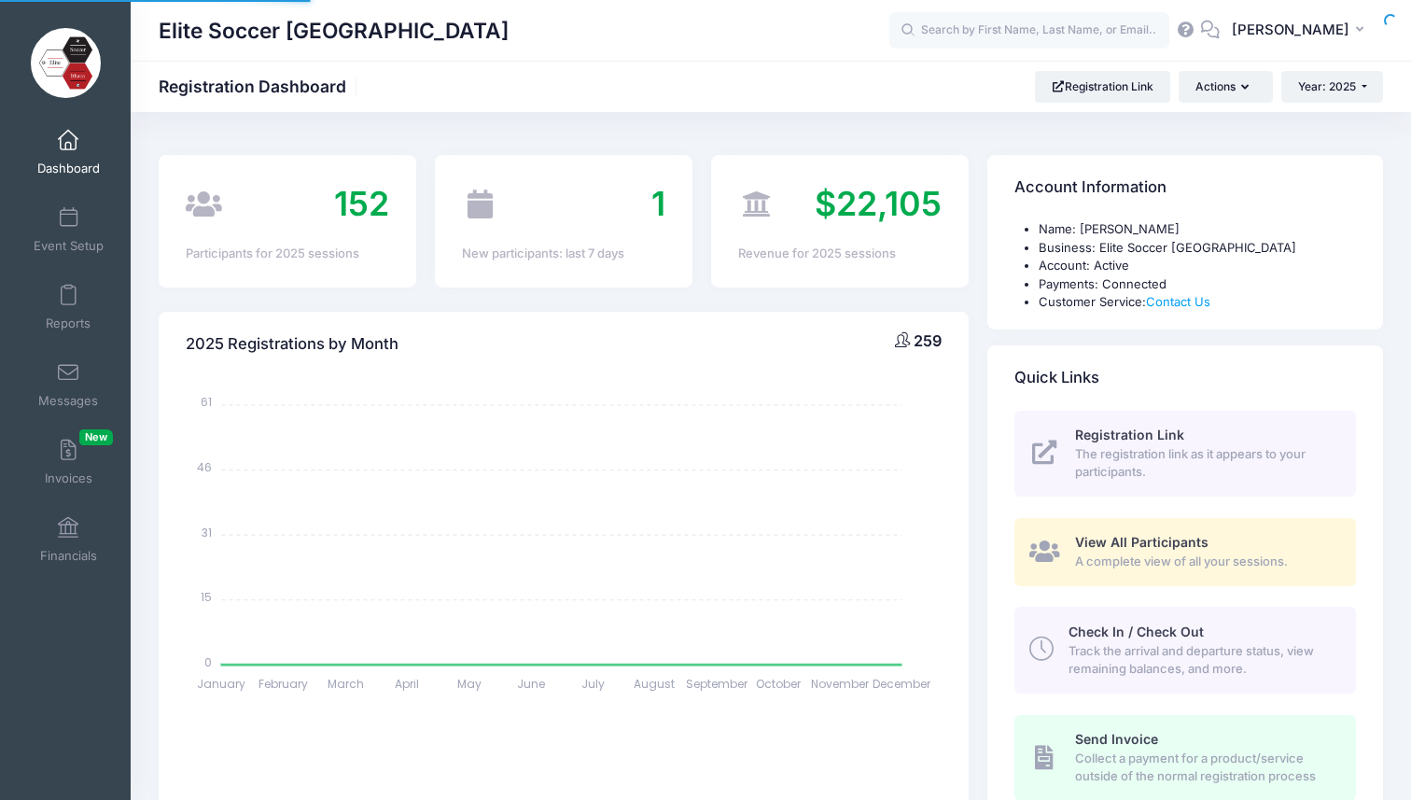
select select
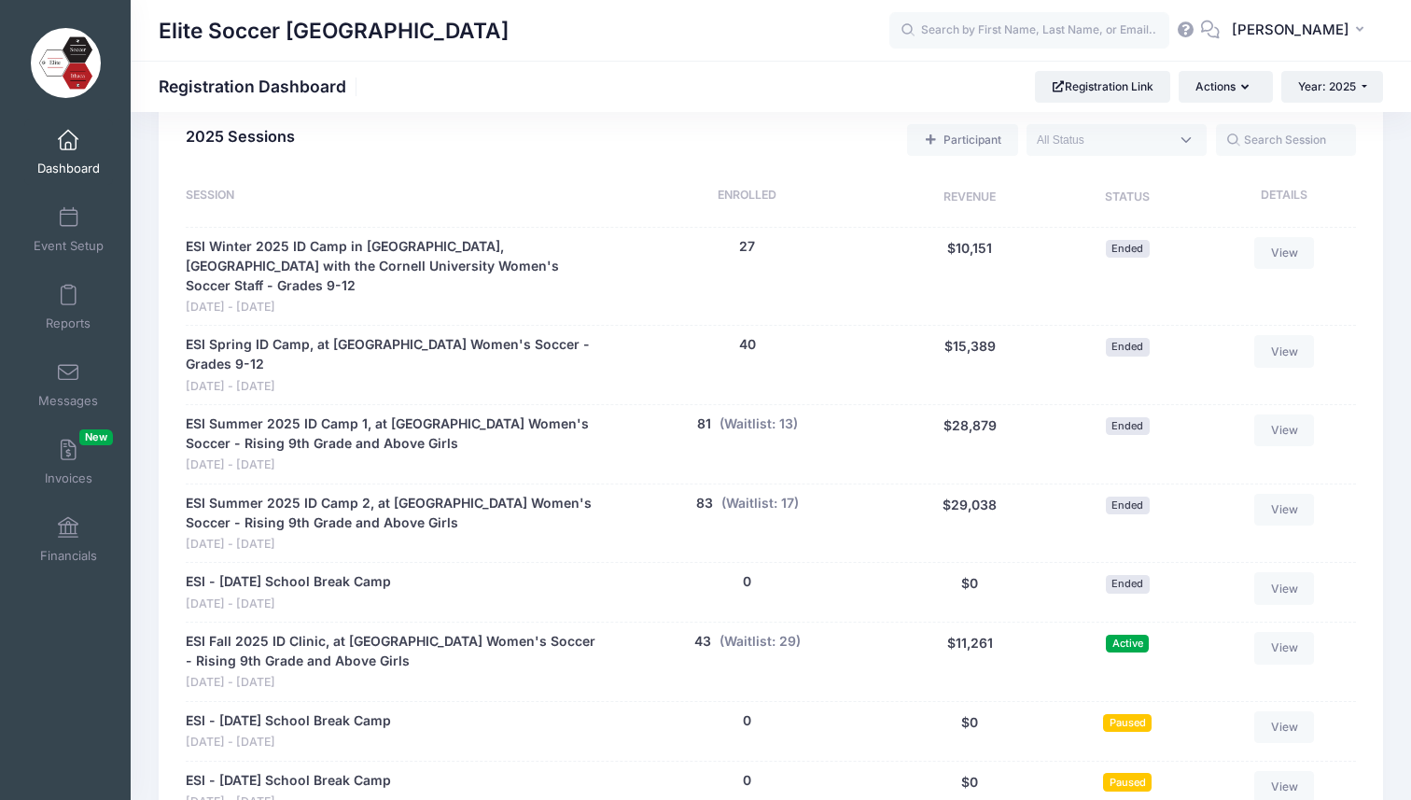
scroll to position [872, 0]
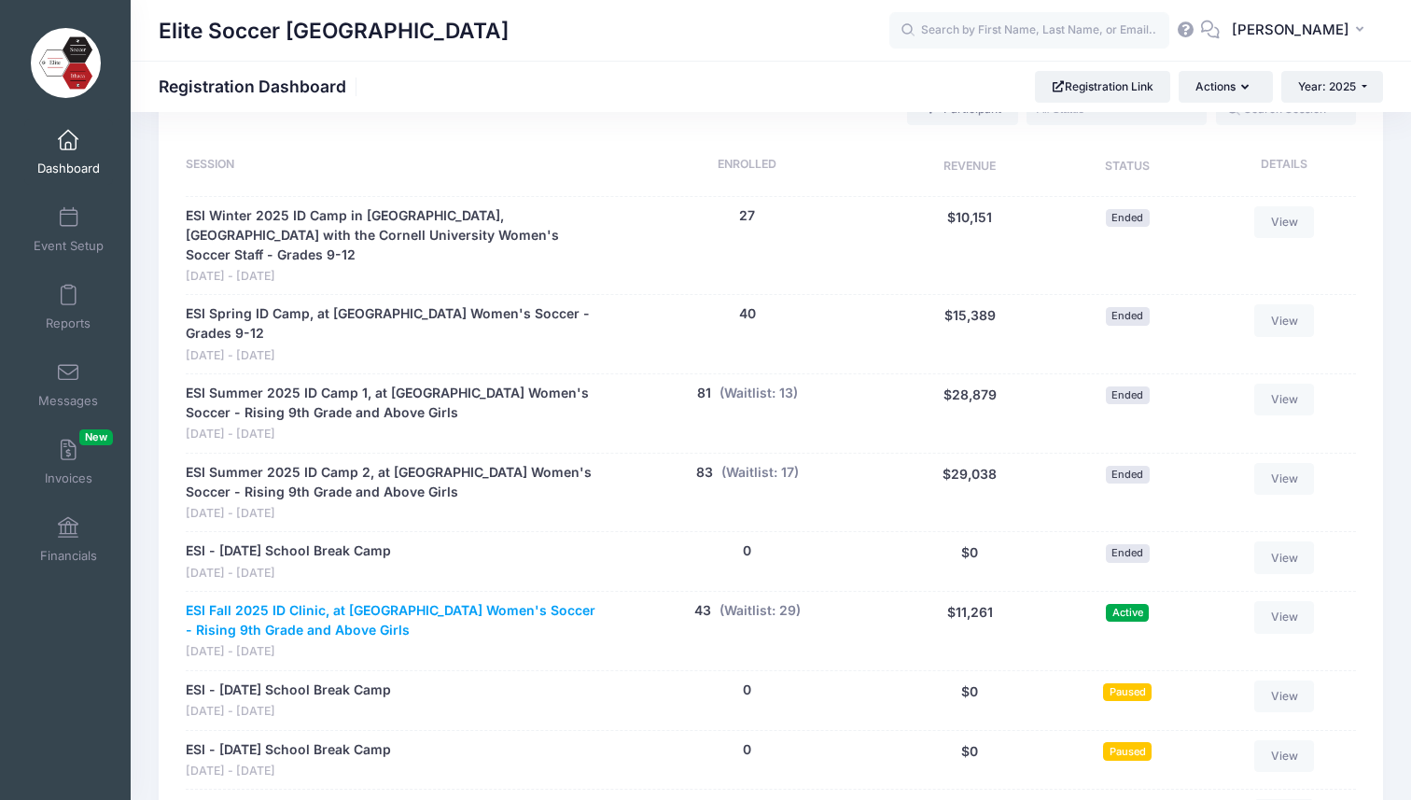
click at [351, 601] on link "ESI Fall 2025 ID Clinic, at [GEOGRAPHIC_DATA] Women's Soccer - Rising 9th Grade…" at bounding box center [392, 620] width 412 height 39
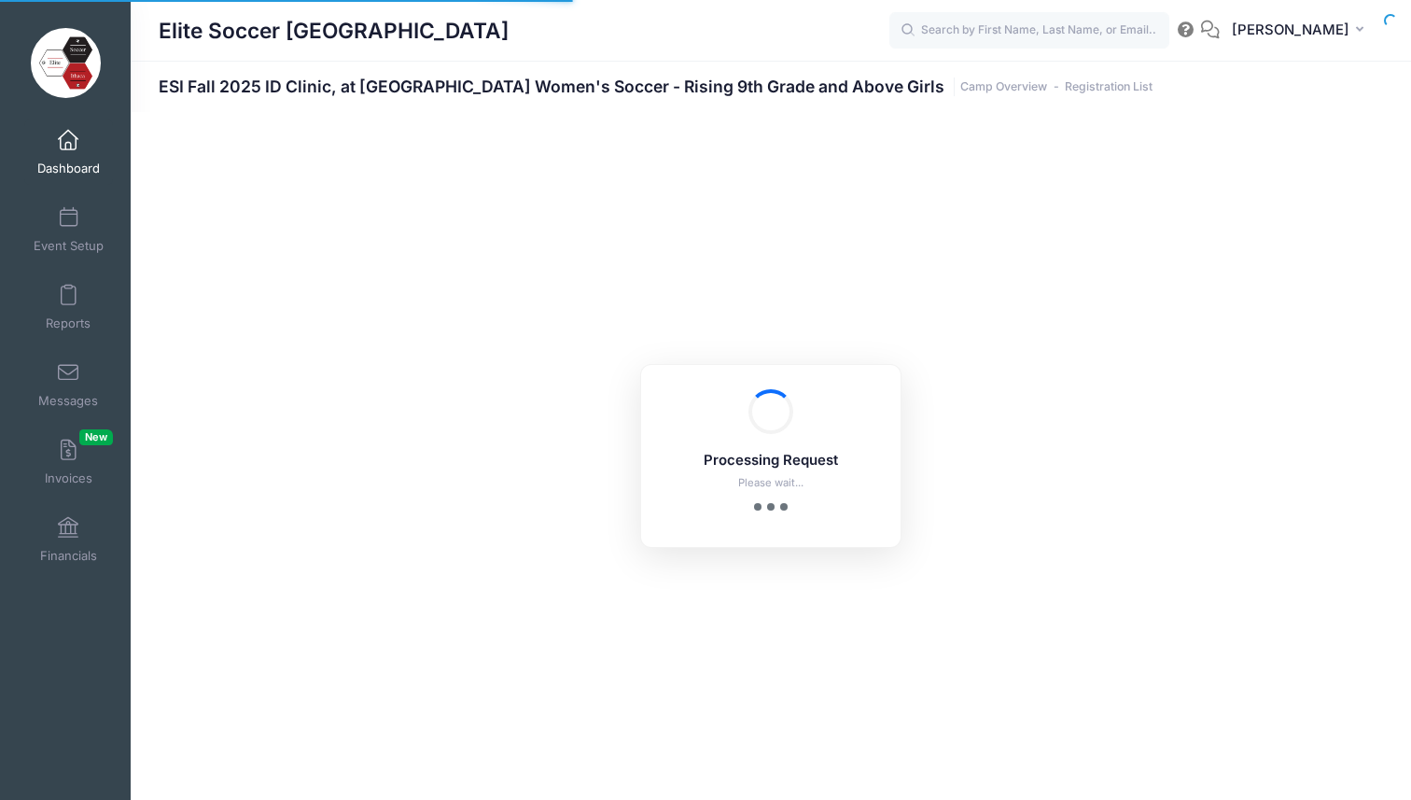
select select "10"
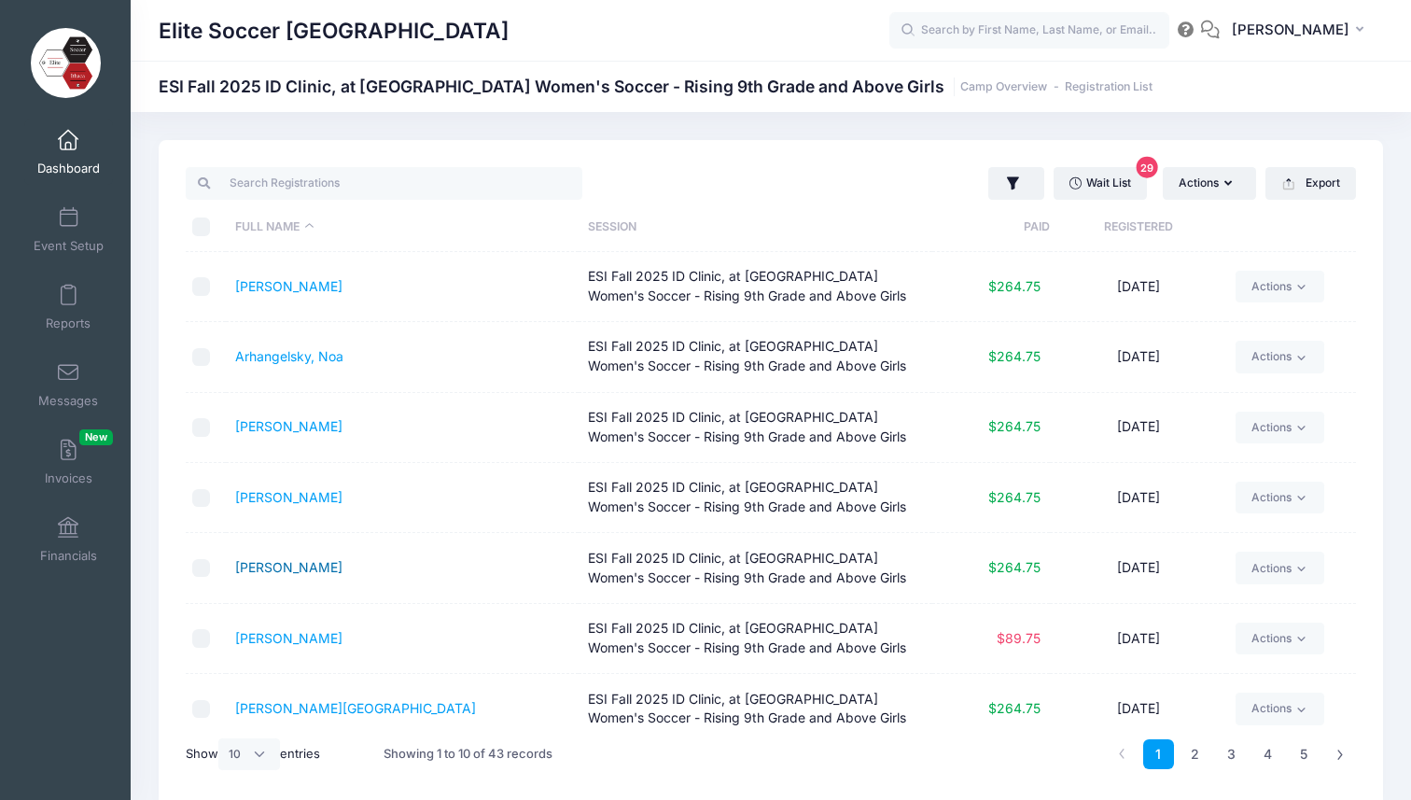
click at [325, 563] on link "[PERSON_NAME]" at bounding box center [288, 567] width 107 height 16
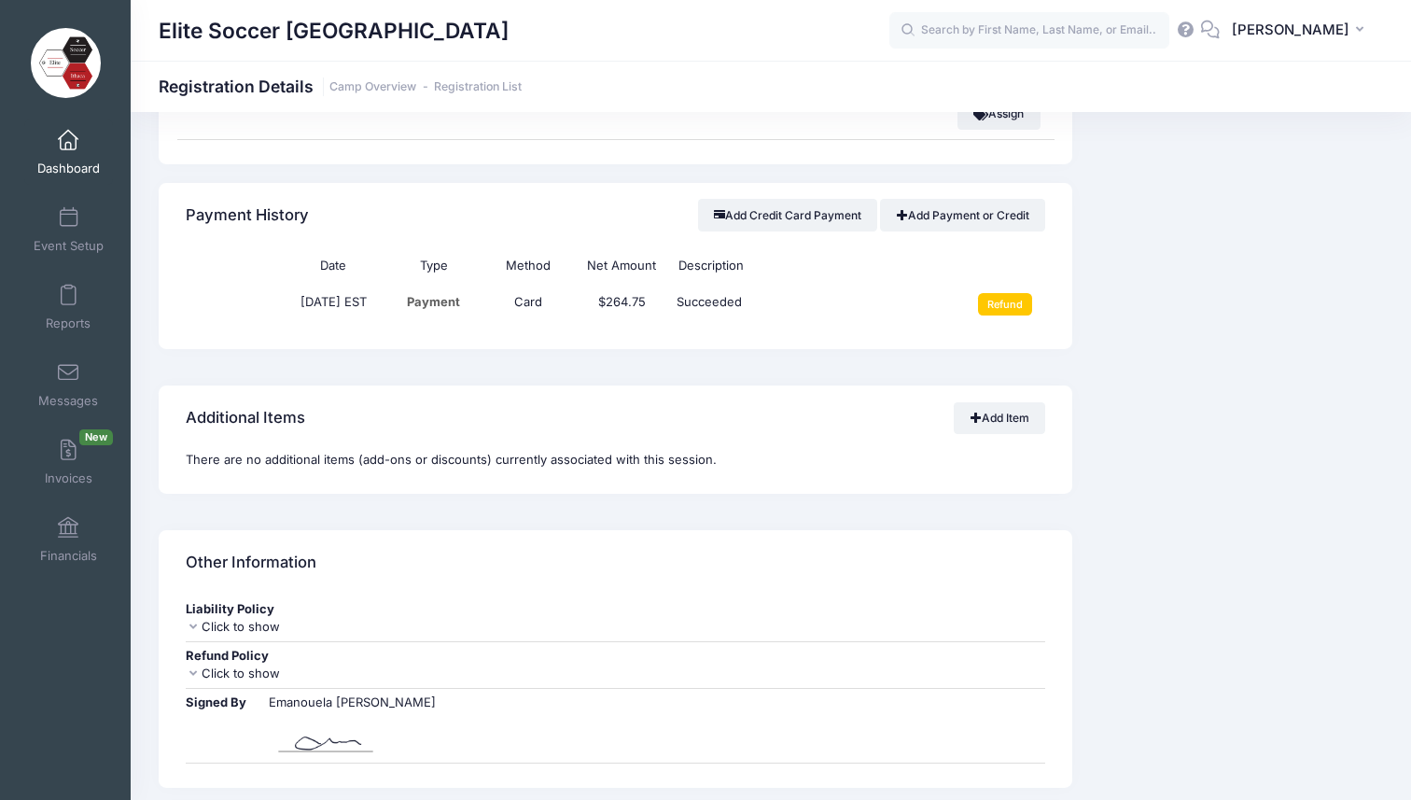
scroll to position [1572, 0]
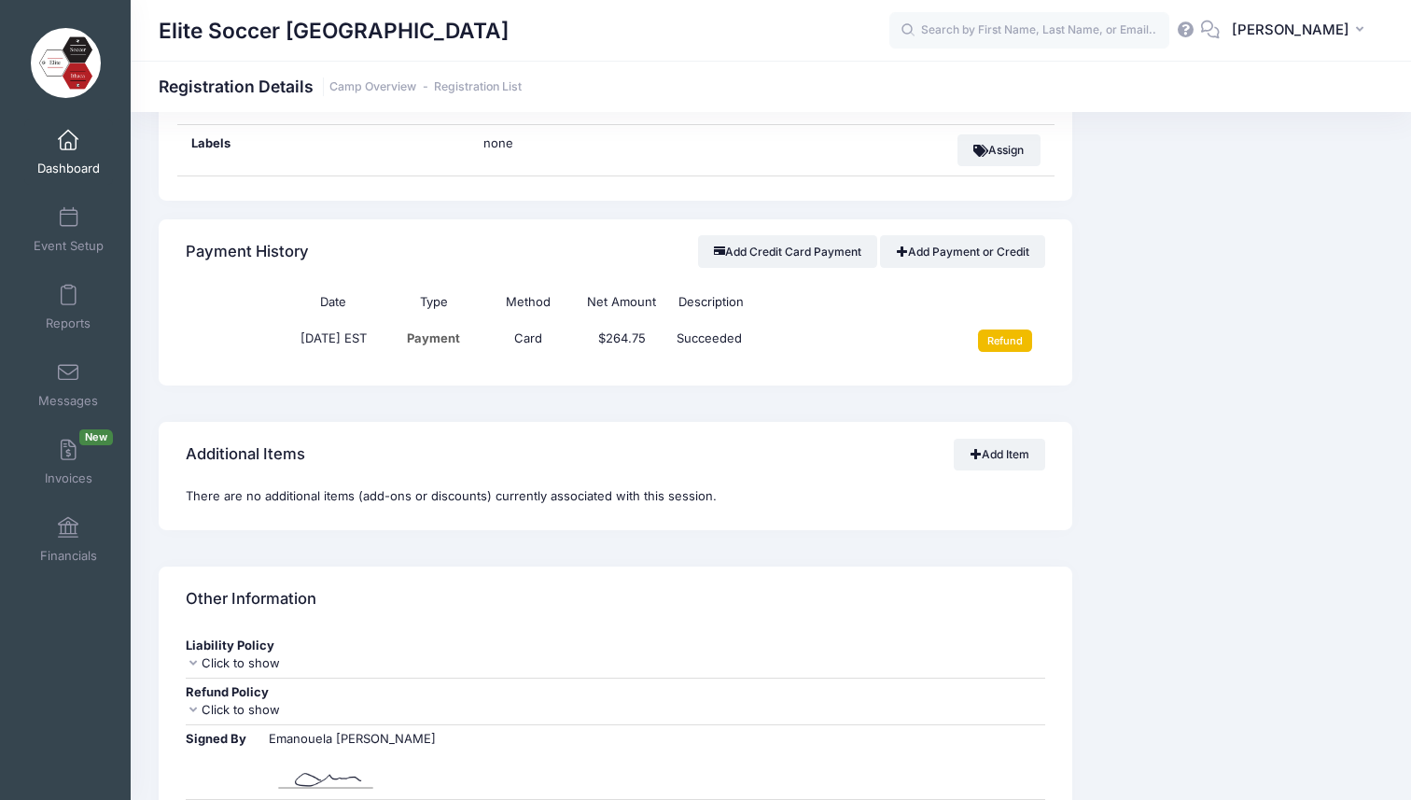
click at [1004, 329] on input "Refund" at bounding box center [1005, 340] width 55 height 22
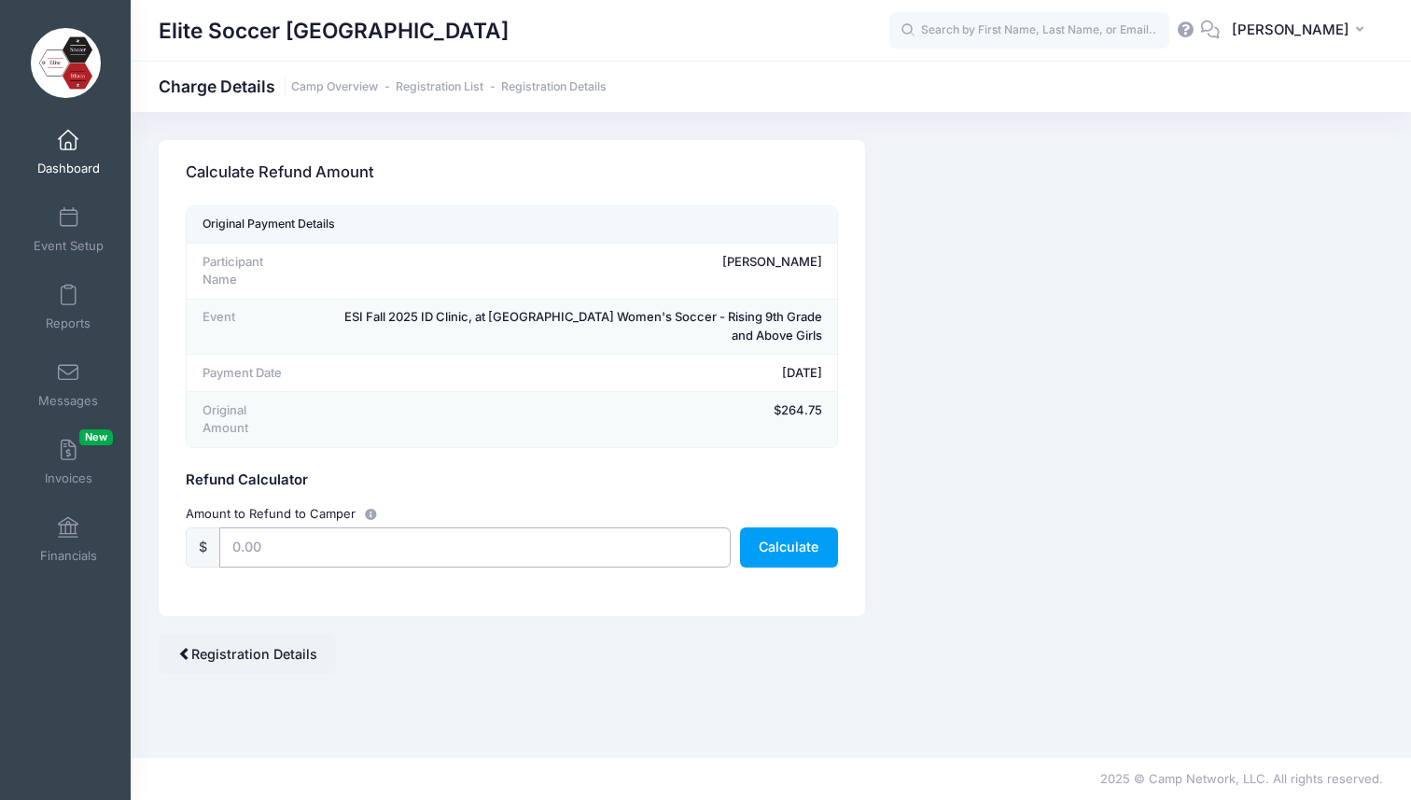
click at [458, 529] on input "text" at bounding box center [474, 547] width 511 height 40
type input "175"
click at [796, 527] on button "Calculate" at bounding box center [789, 547] width 98 height 40
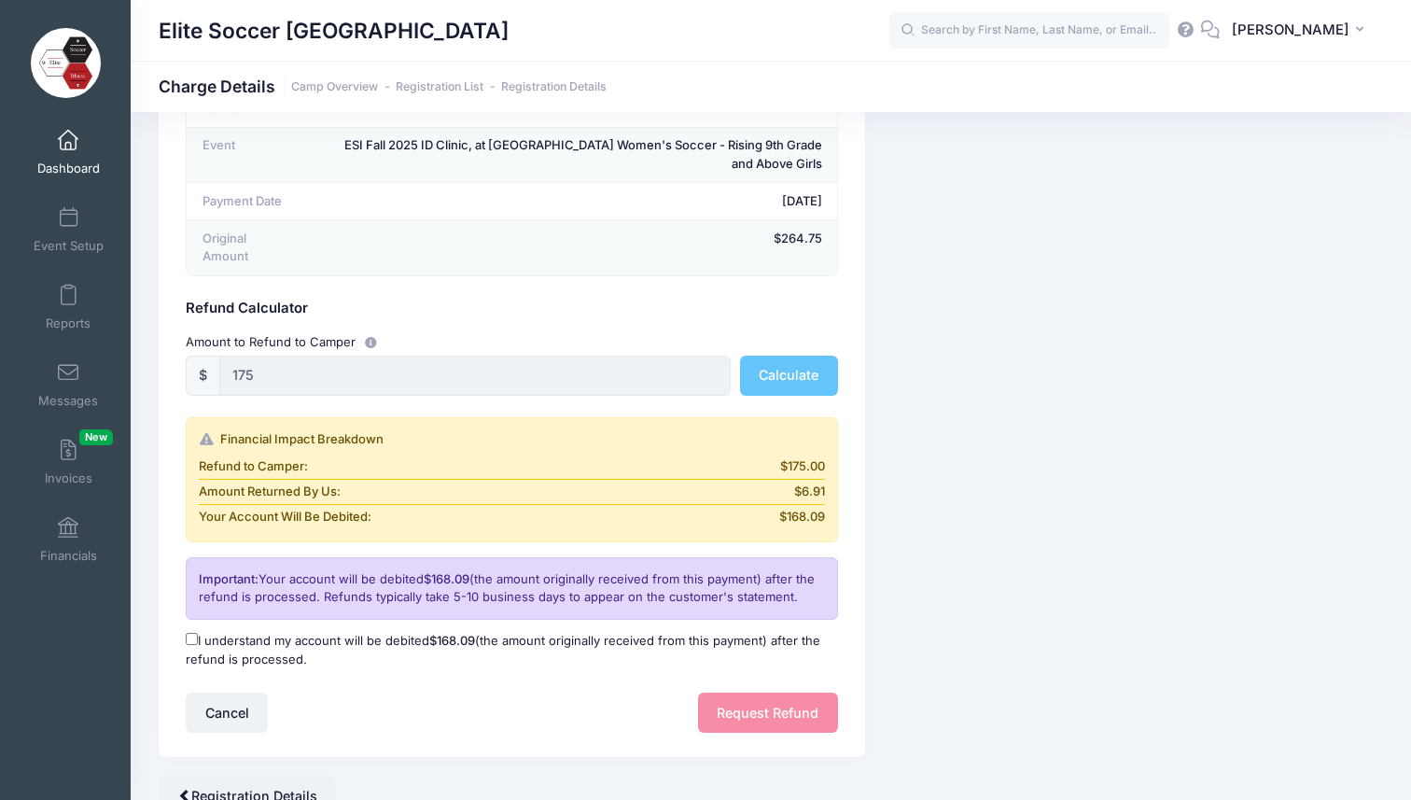
scroll to position [187, 0]
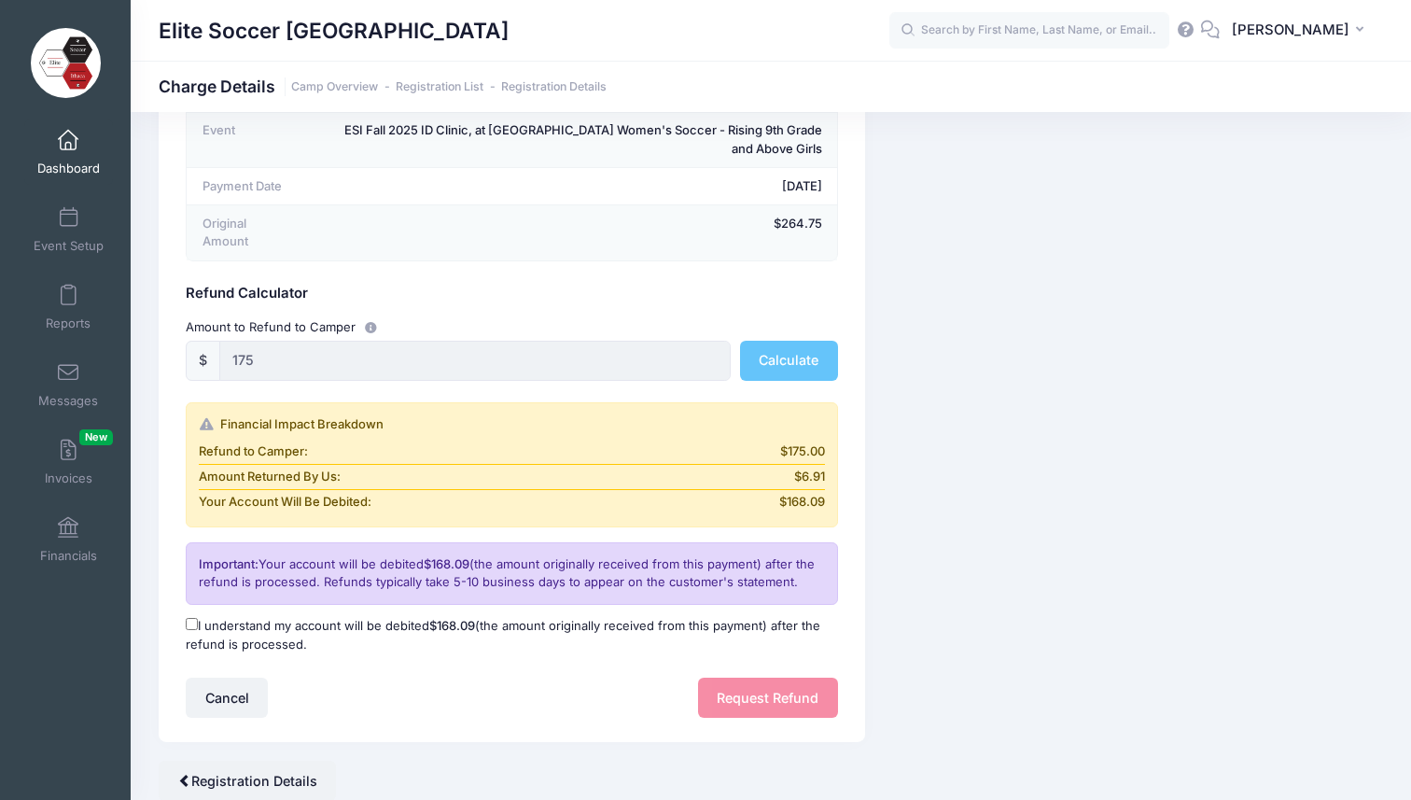
click at [192, 618] on input "I understand my account will be debited $168.09 (the amount originally received…" at bounding box center [192, 624] width 12 height 12
checkbox input "true"
click at [741, 689] on button "Request Refund" at bounding box center [768, 697] width 140 height 40
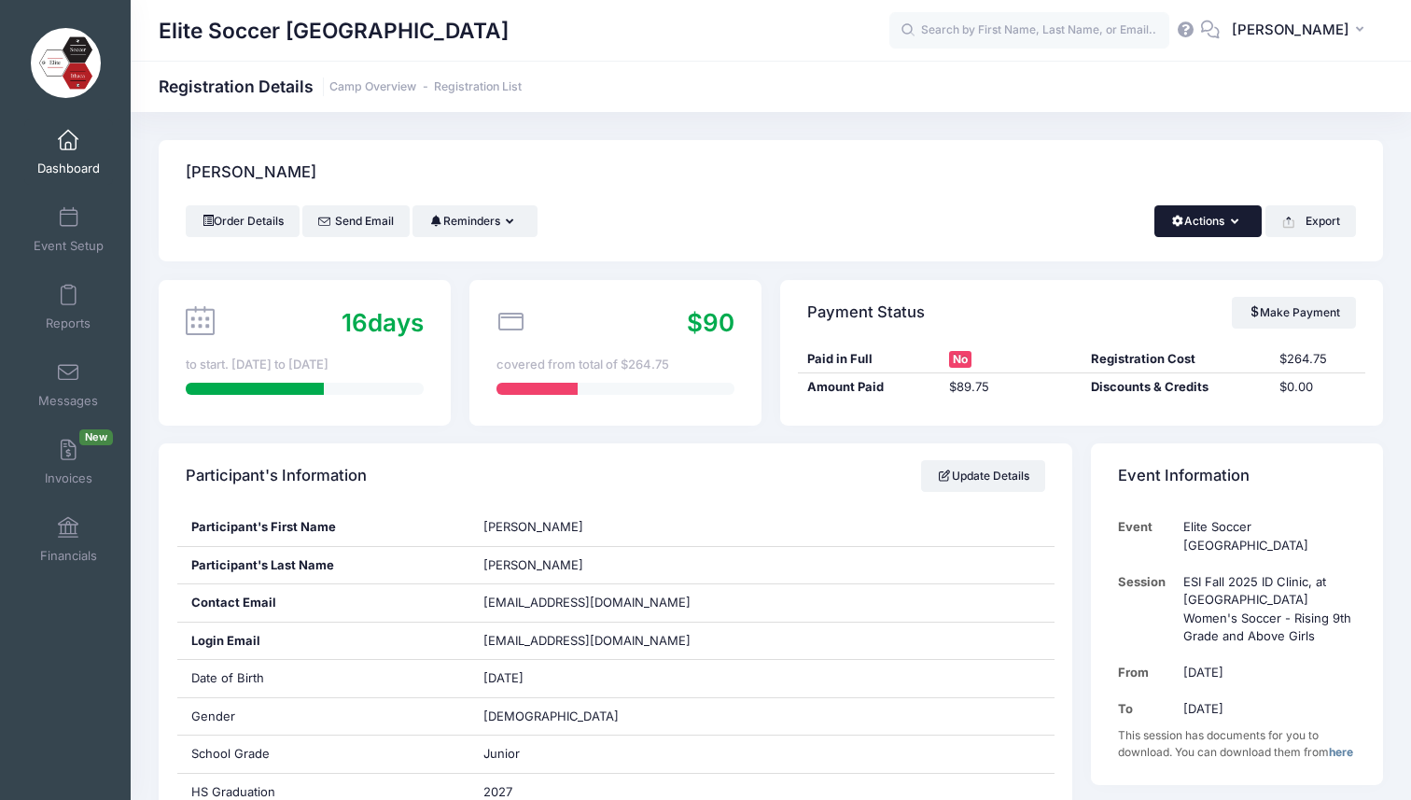
click at [1216, 227] on button "Actions" at bounding box center [1207, 221] width 107 height 32
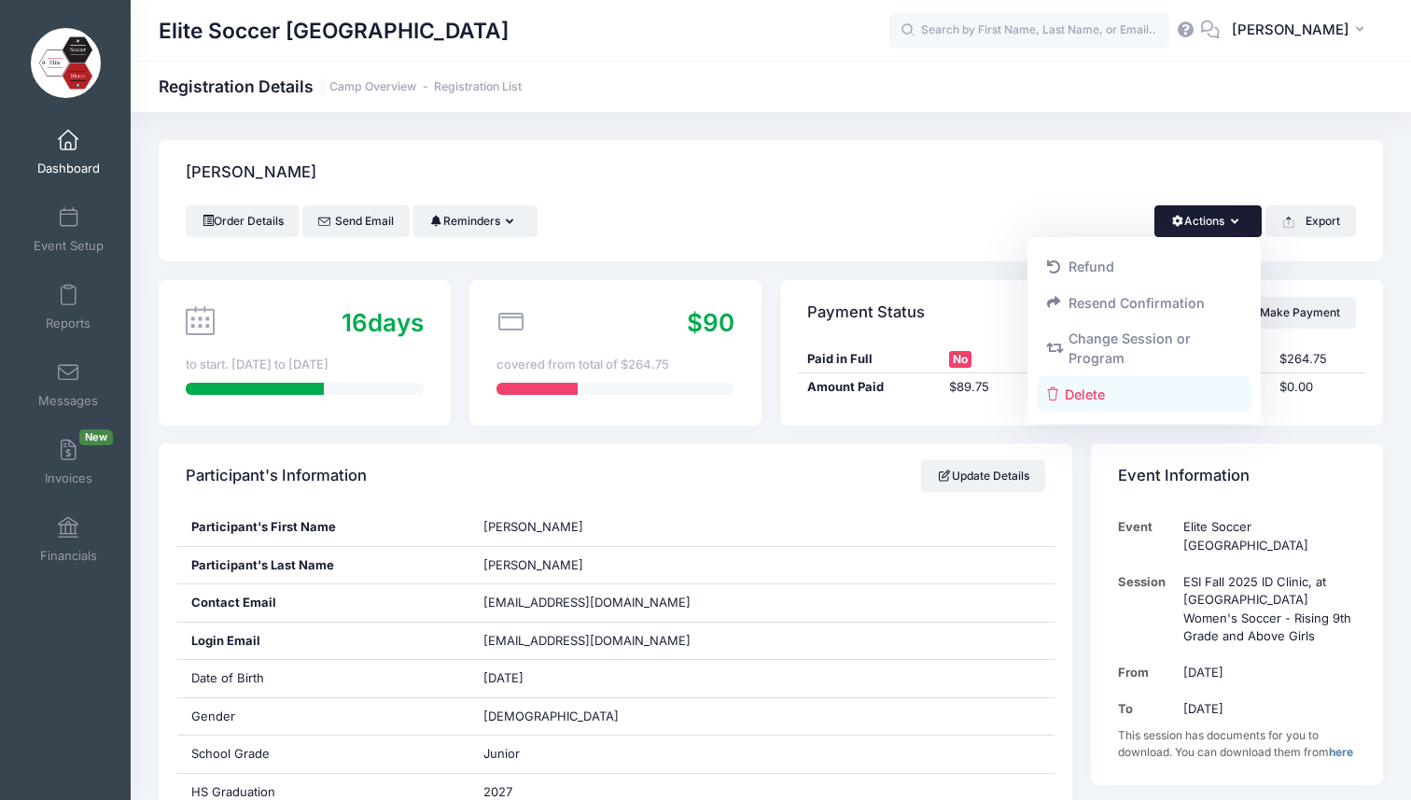
click at [1089, 399] on link "Delete" at bounding box center [1145, 393] width 216 height 35
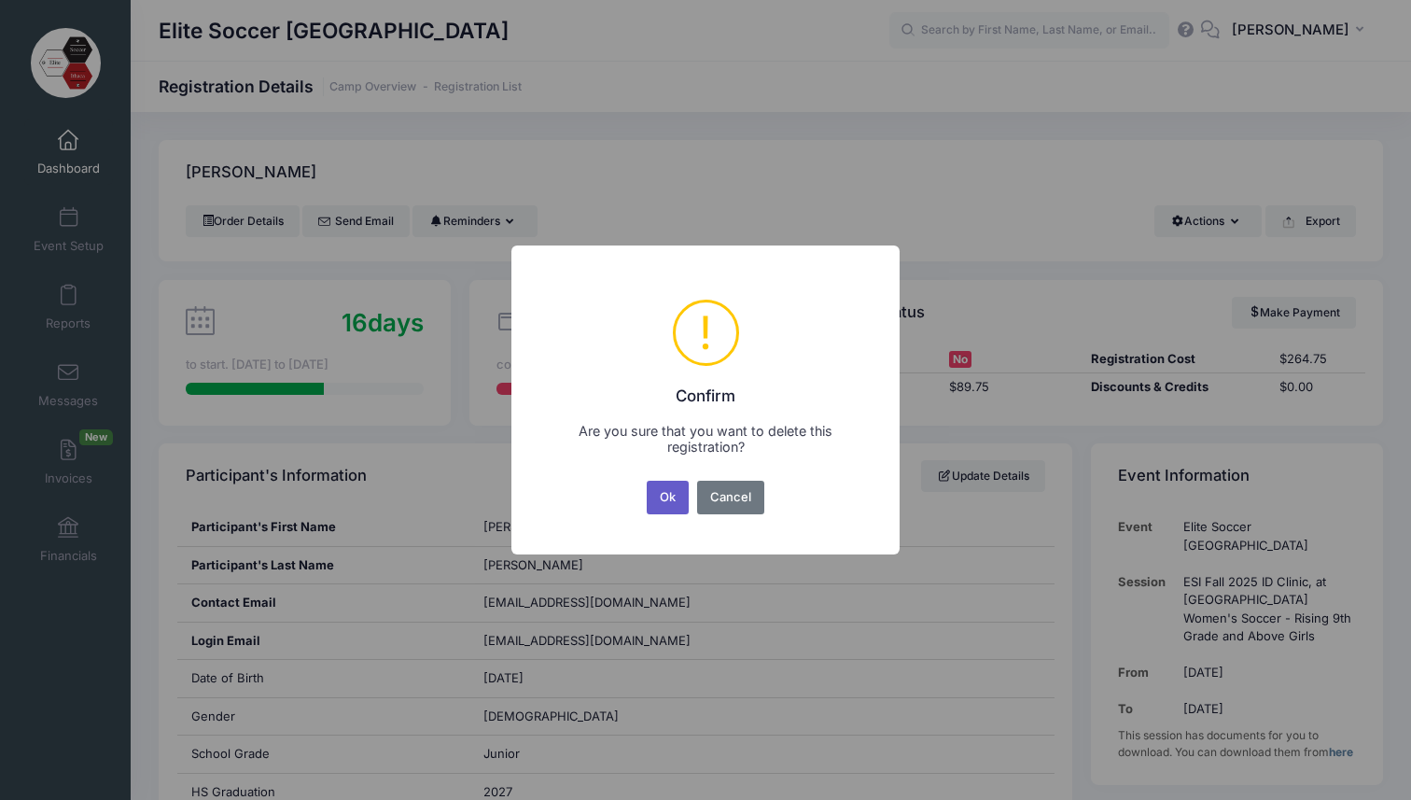
click at [670, 494] on button "Ok" at bounding box center [668, 498] width 43 height 34
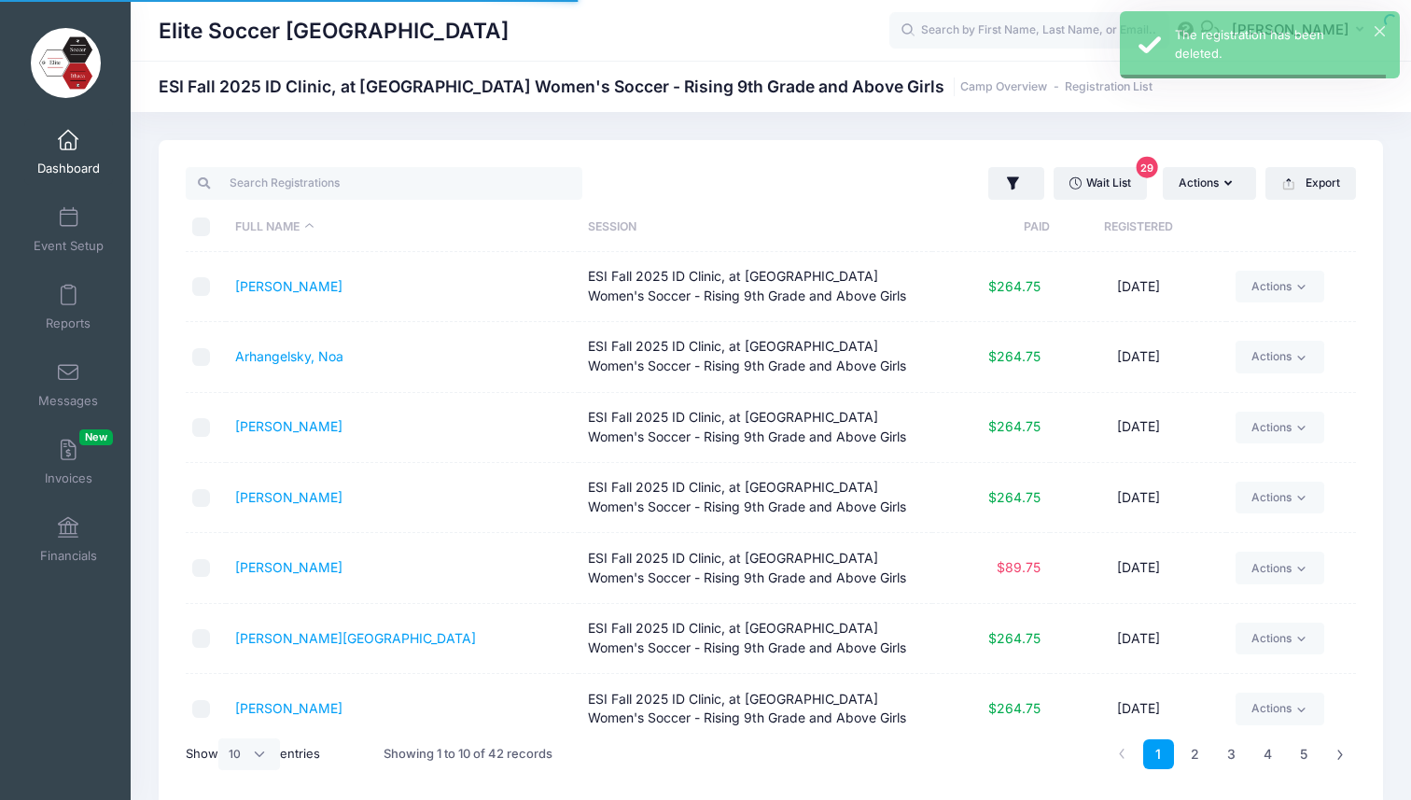
select select "10"
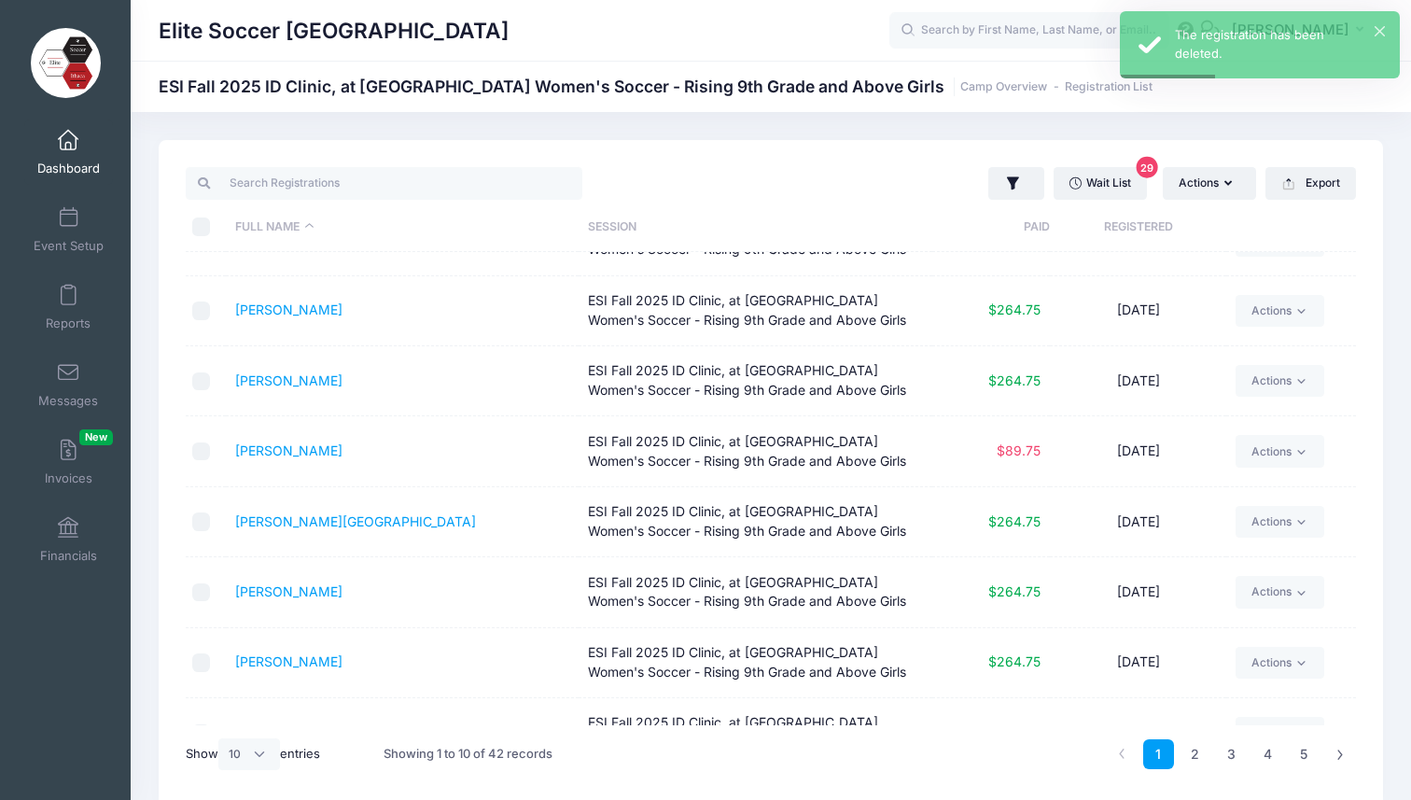
scroll to position [120, 0]
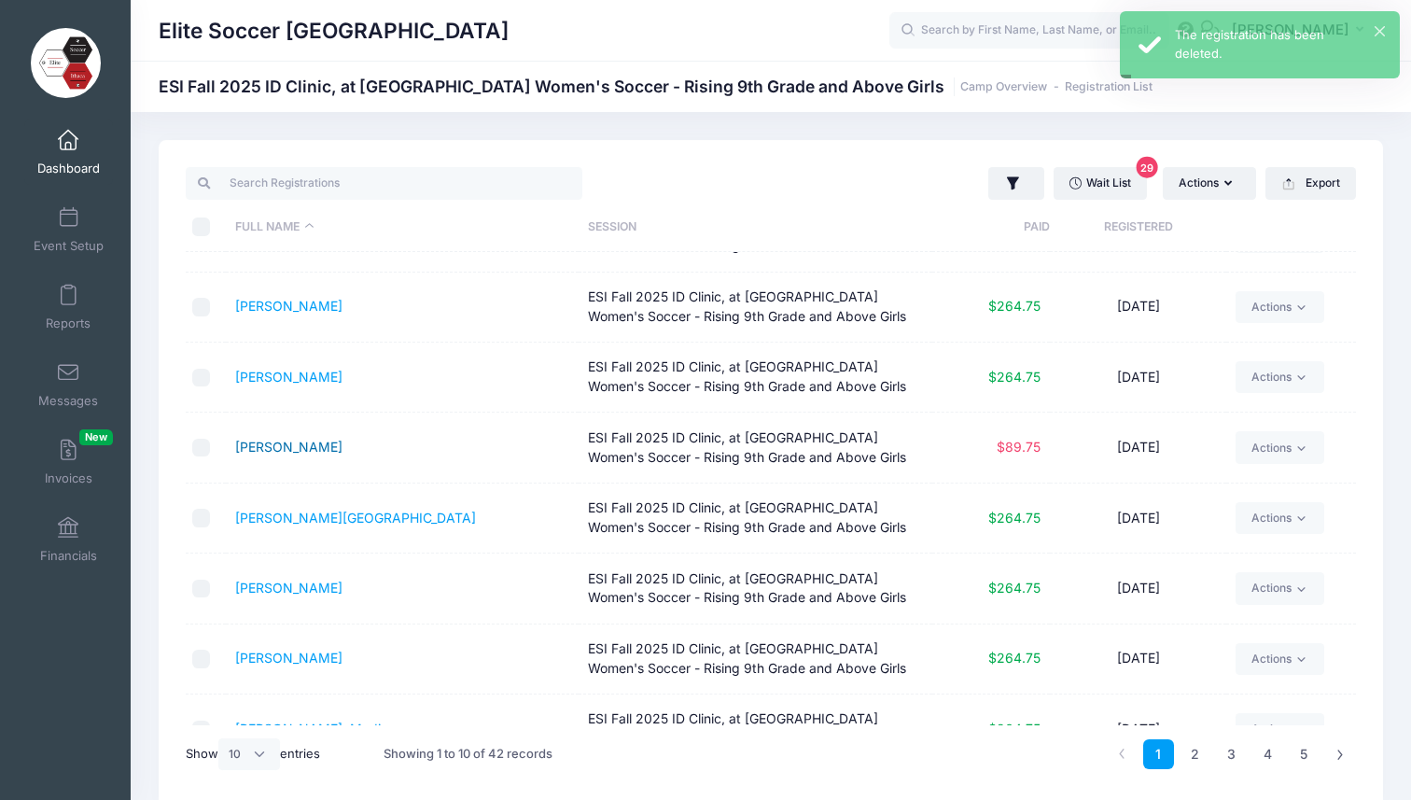
click at [265, 448] on link "[PERSON_NAME]" at bounding box center [288, 447] width 107 height 16
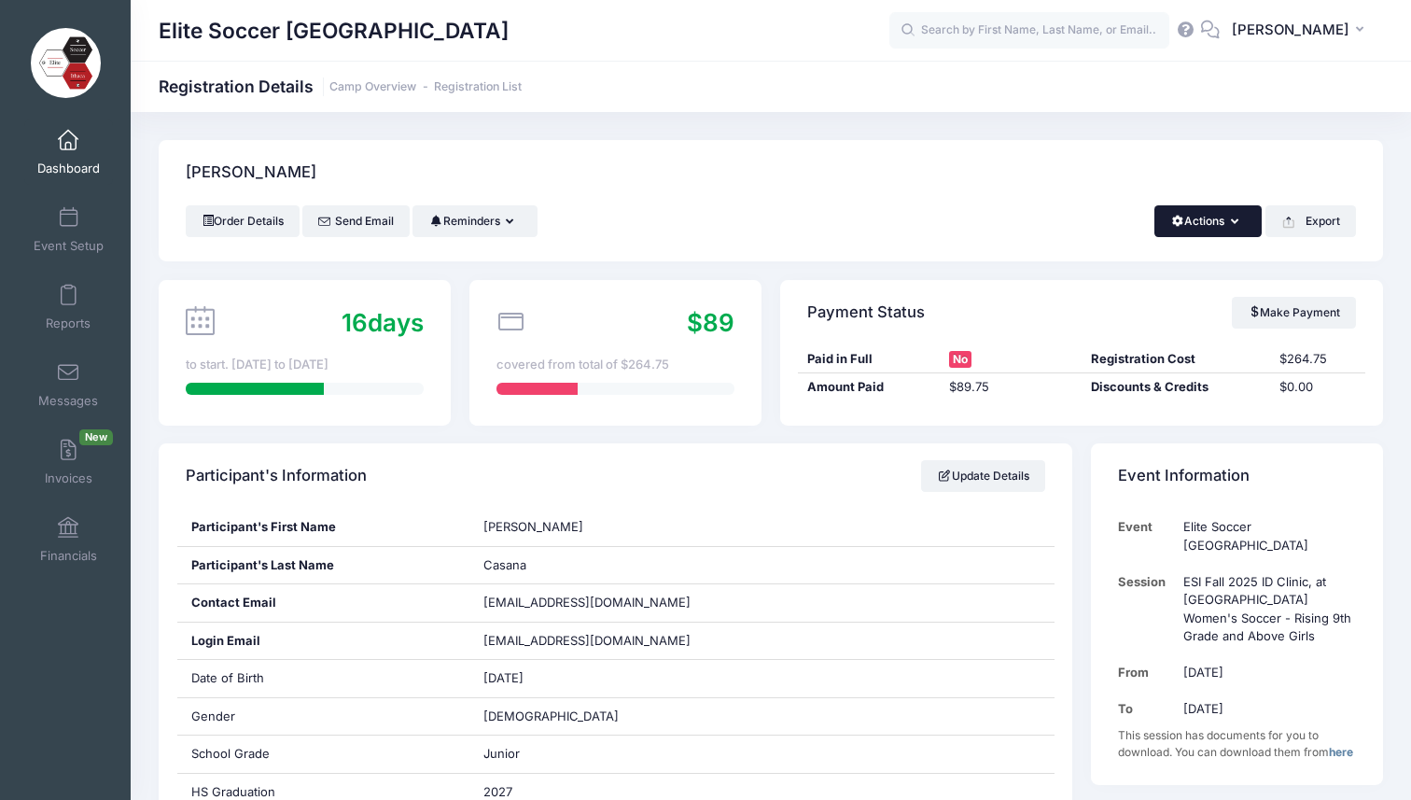
click at [1175, 223] on span "button" at bounding box center [1177, 221] width 14 height 11
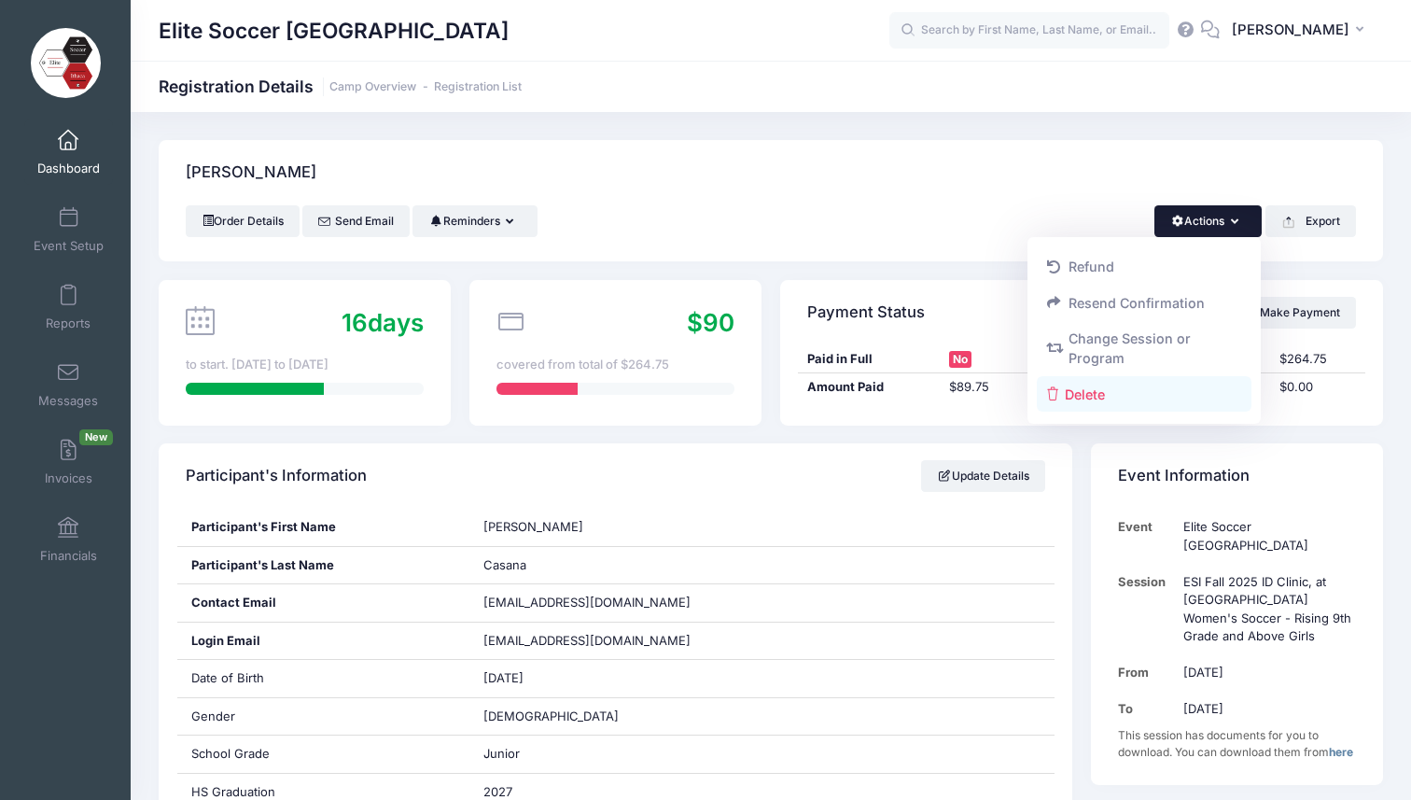
click at [1099, 388] on link "Delete" at bounding box center [1145, 393] width 216 height 35
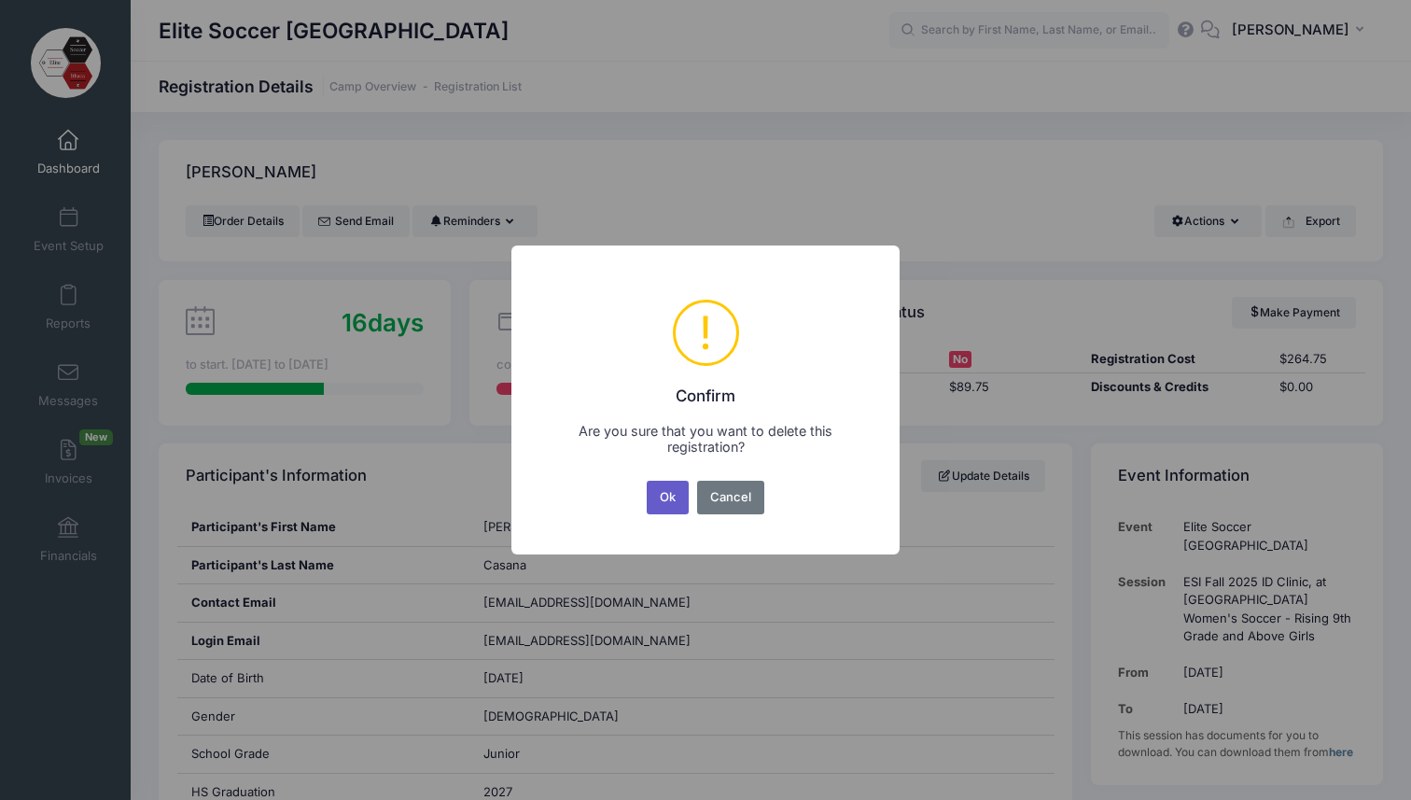
click at [671, 499] on button "Ok" at bounding box center [668, 498] width 43 height 34
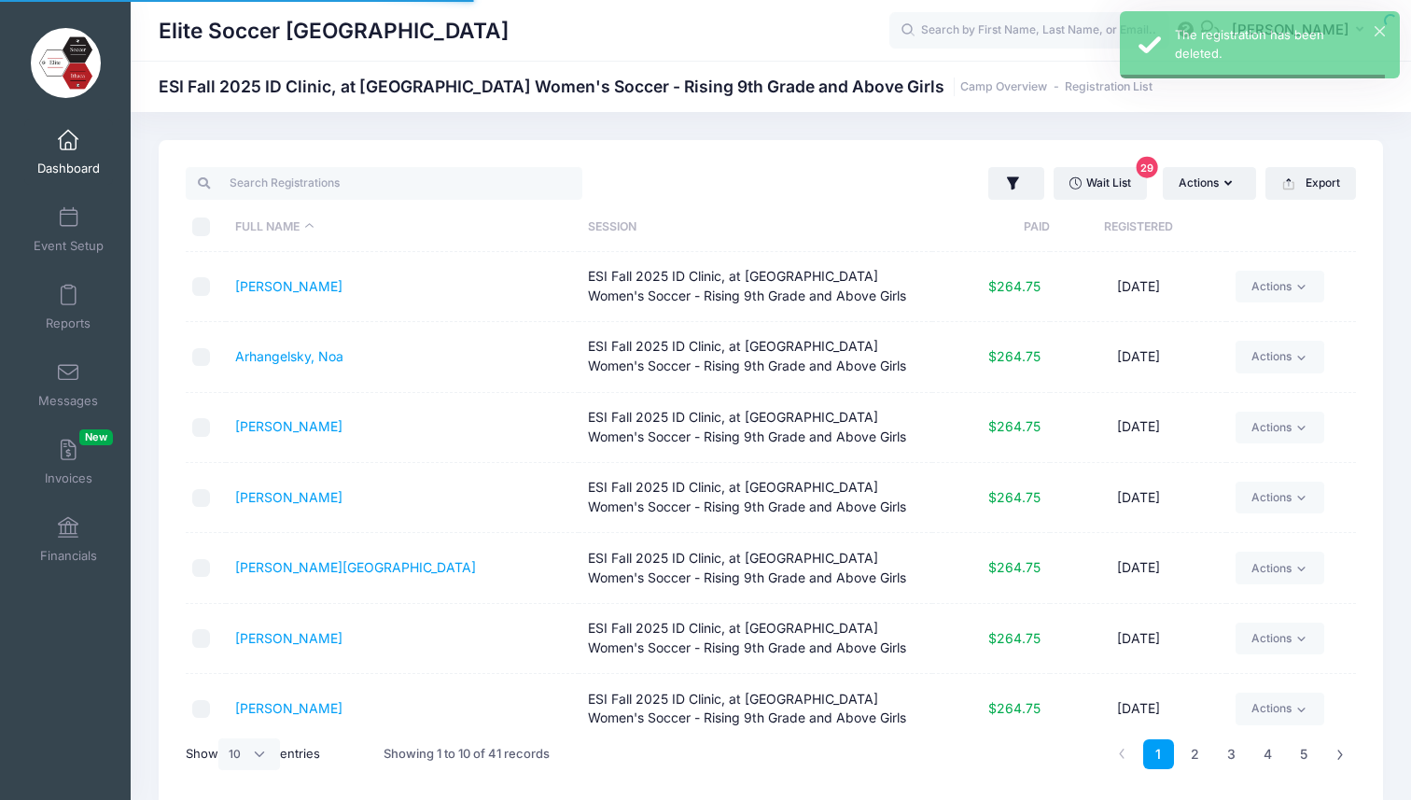
select select "10"
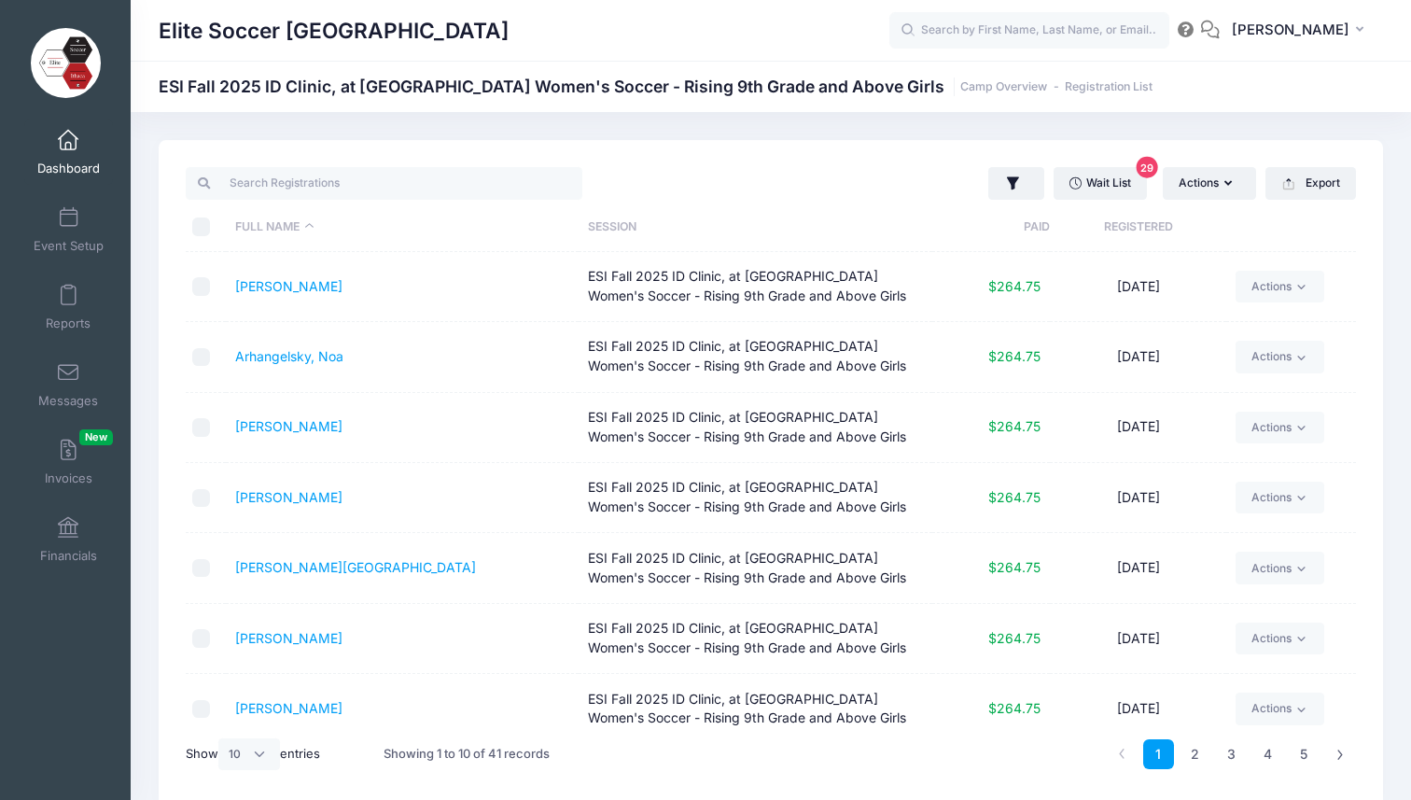
click at [62, 160] on link "Dashboard" at bounding box center [68, 151] width 89 height 65
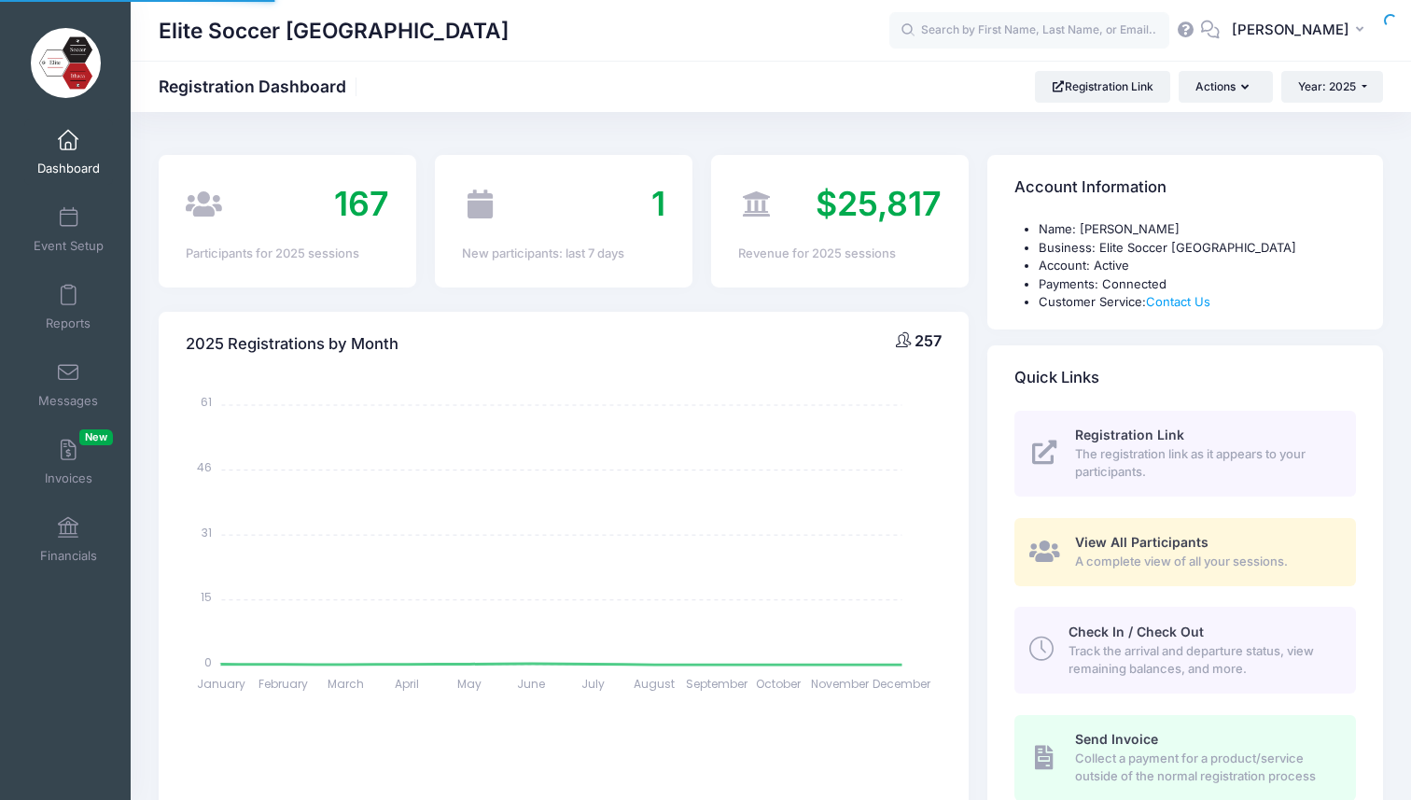
select select
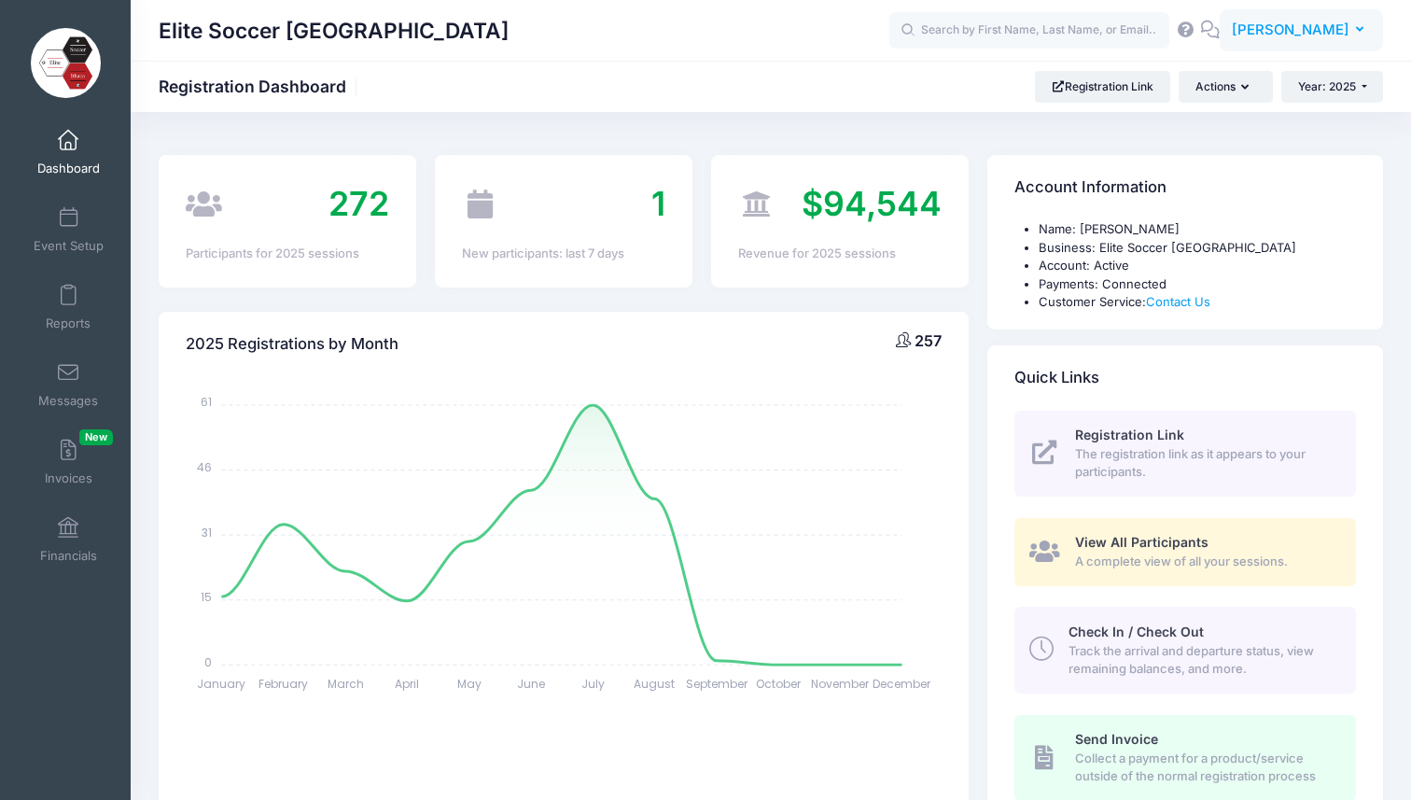
click at [1342, 27] on span "[PERSON_NAME]" at bounding box center [1291, 30] width 118 height 21
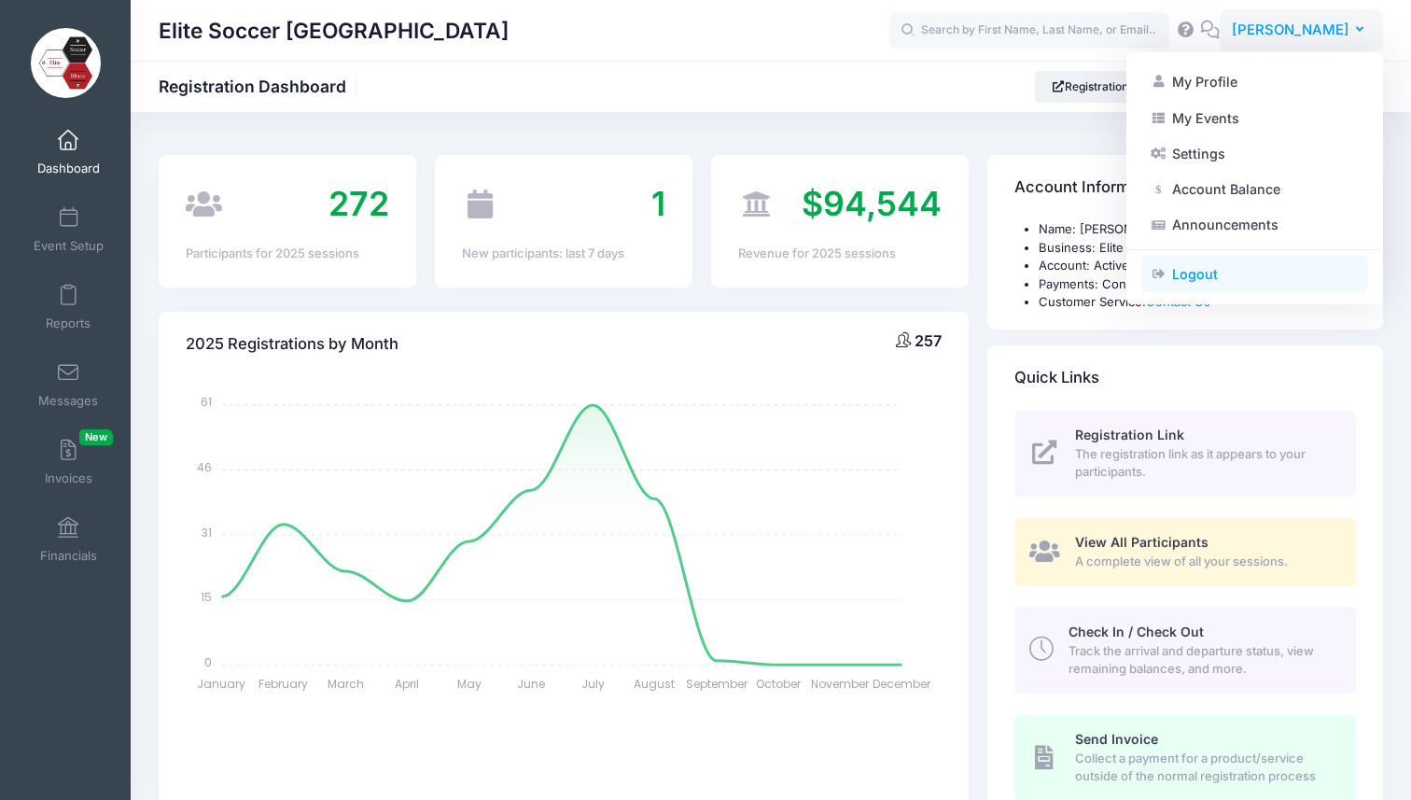
click at [1169, 274] on link "Logout" at bounding box center [1254, 274] width 227 height 35
